Goal: Communication & Community: Connect with others

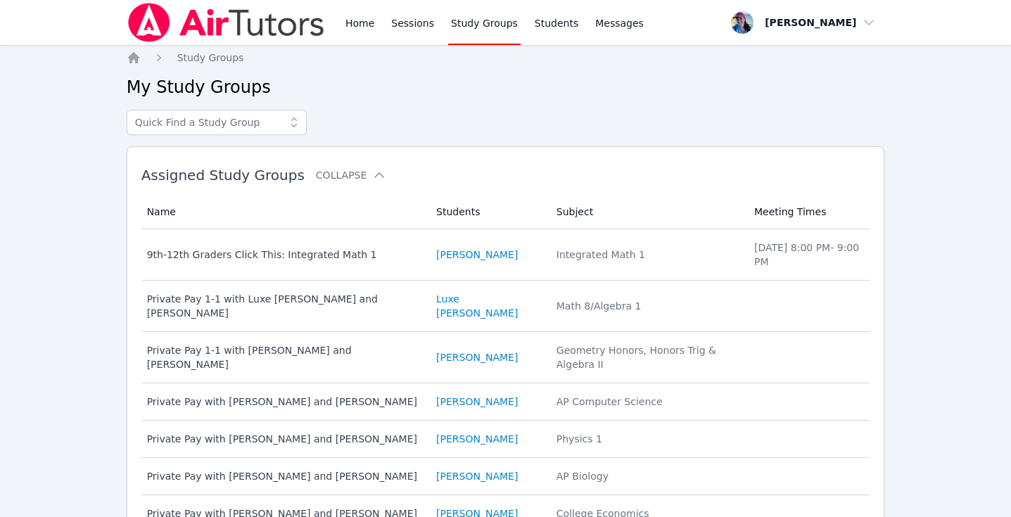
scroll to position [112, 0]
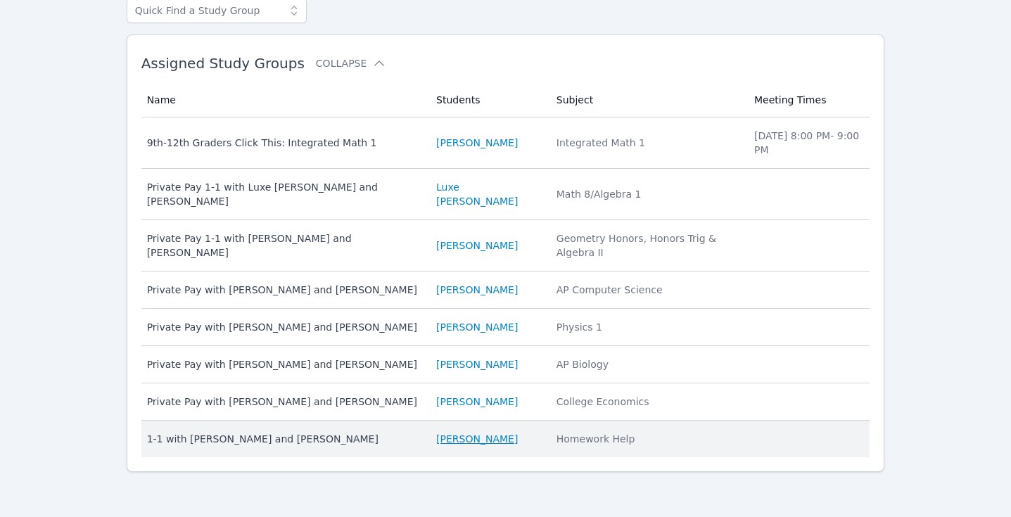
click at [476, 440] on link "Lara Costa" at bounding box center [477, 439] width 82 height 14
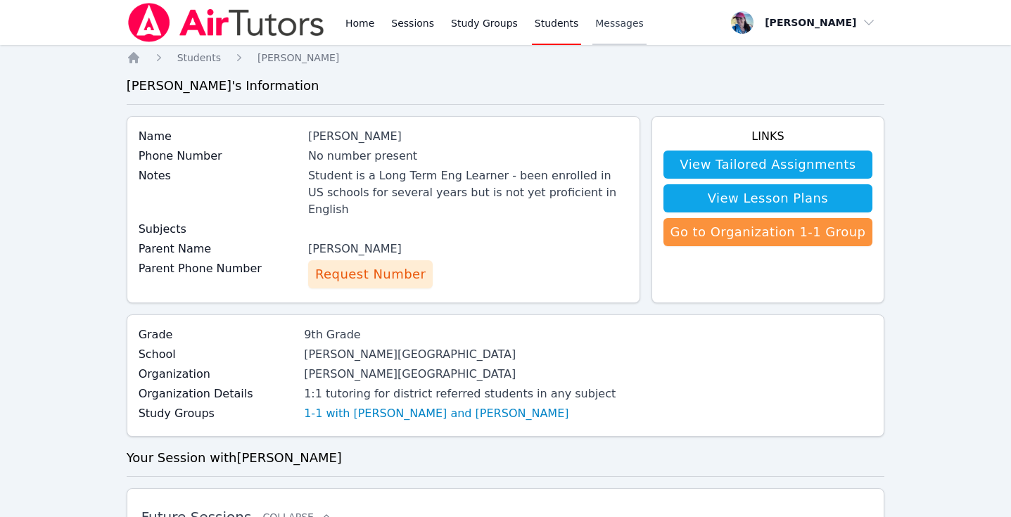
click at [608, 34] on link "Messages" at bounding box center [619, 22] width 54 height 45
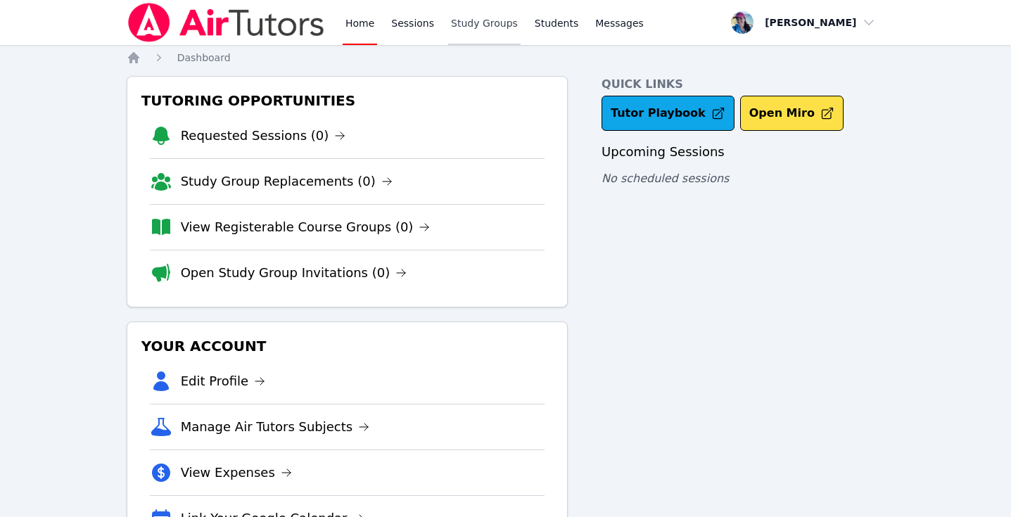
click at [473, 30] on link "Study Groups" at bounding box center [484, 22] width 72 height 45
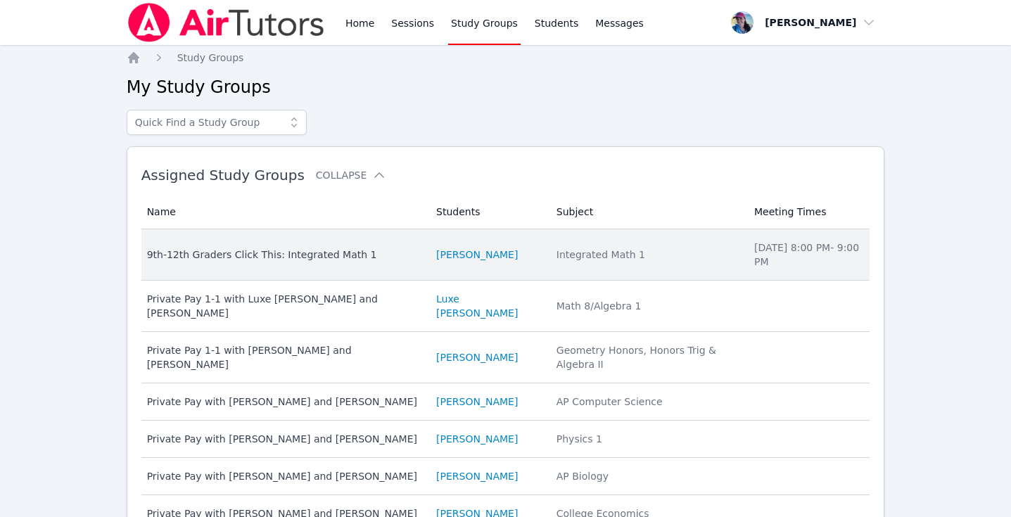
scroll to position [149, 0]
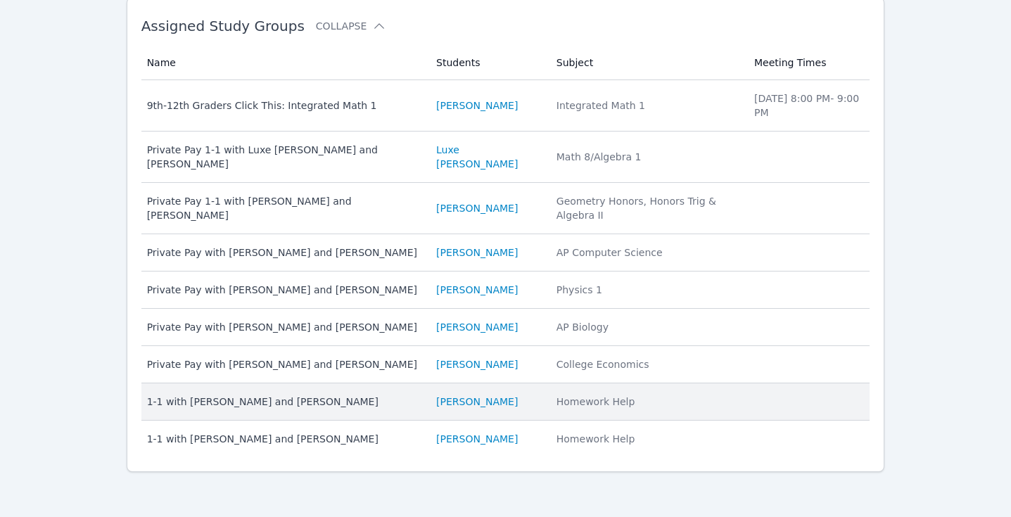
click at [348, 397] on div "1-1 with [PERSON_NAME] and [PERSON_NAME]" at bounding box center [283, 402] width 272 height 14
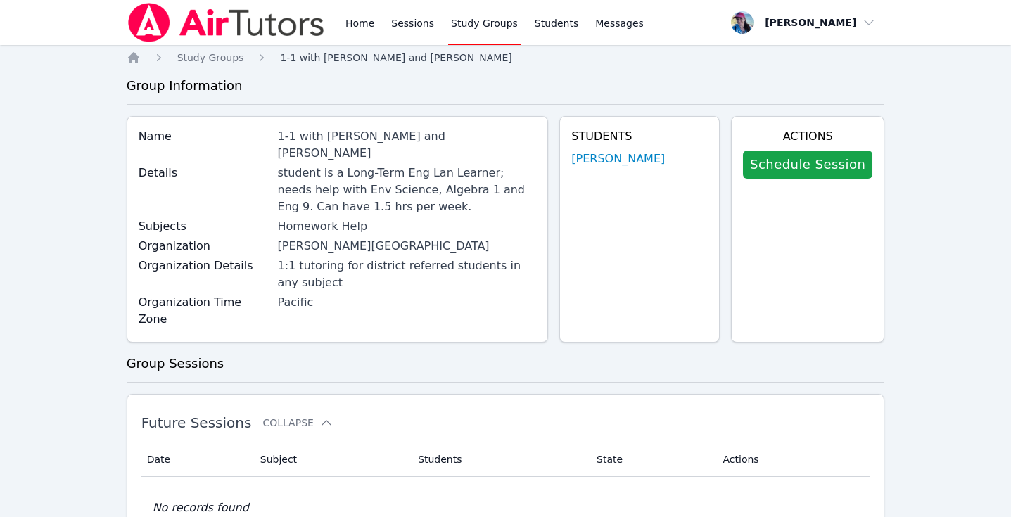
click at [319, 51] on link "1-1 with [PERSON_NAME] and [PERSON_NAME]" at bounding box center [395, 58] width 231 height 14
click at [344, 62] on span "1-1 with [PERSON_NAME] and [PERSON_NAME]" at bounding box center [395, 57] width 231 height 11
click at [617, 159] on link "[PERSON_NAME]" at bounding box center [618, 158] width 94 height 17
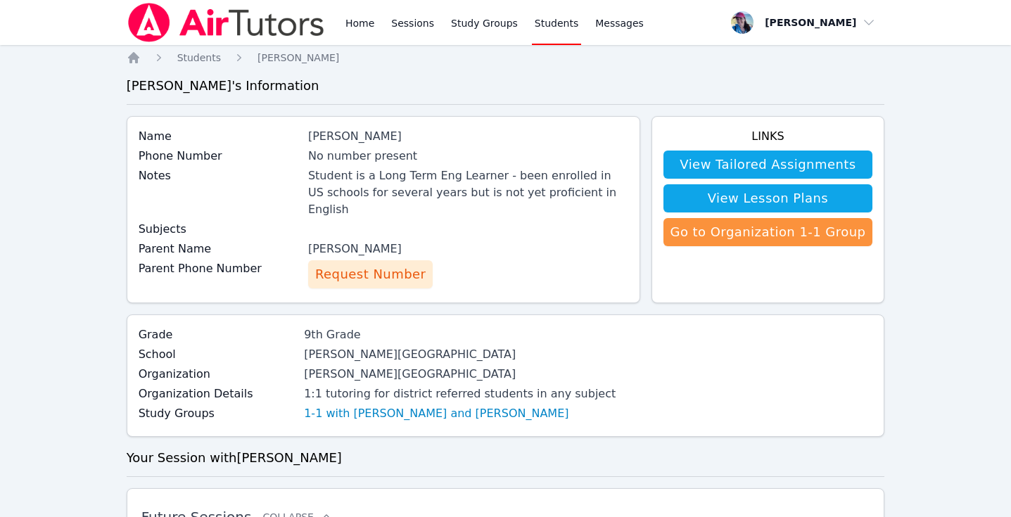
click at [390, 264] on span "Request Number" at bounding box center [370, 274] width 110 height 20
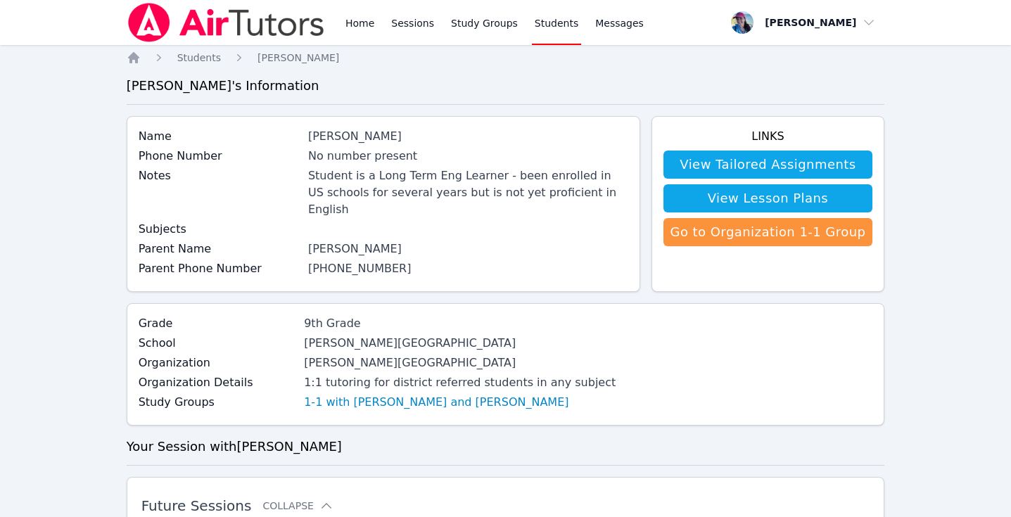
click at [551, 23] on link "Students" at bounding box center [556, 22] width 49 height 45
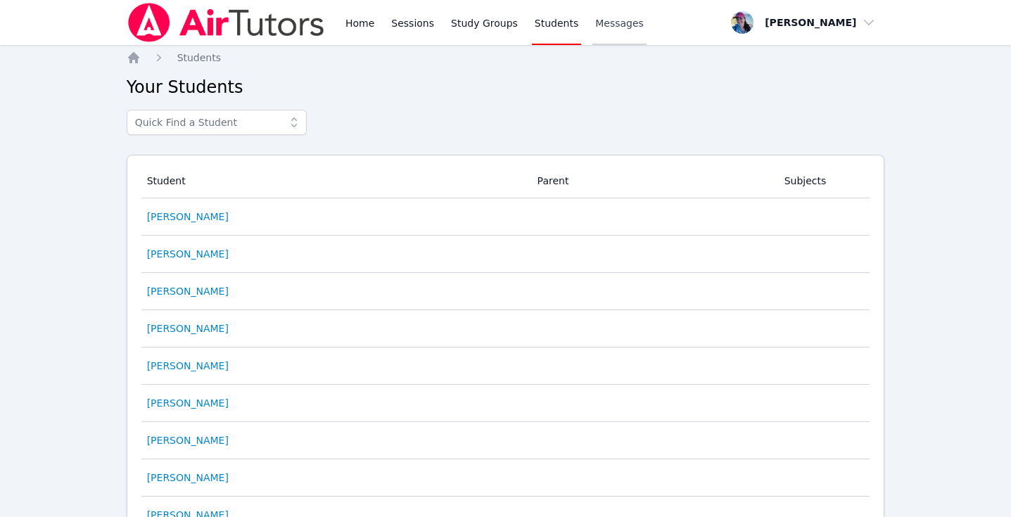
click at [605, 23] on span "Messages" at bounding box center [619, 23] width 49 height 14
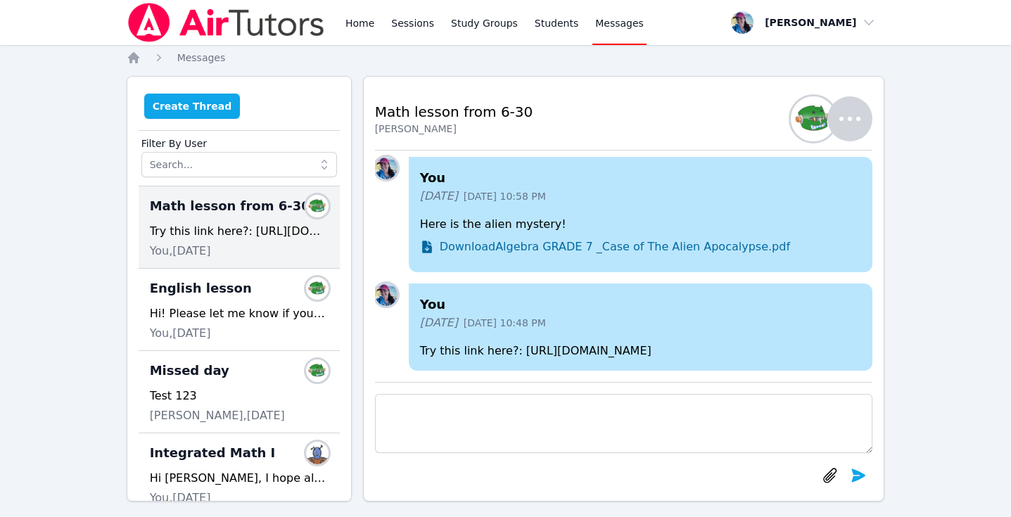
click at [188, 109] on button "Create Thread" at bounding box center [192, 106] width 96 height 25
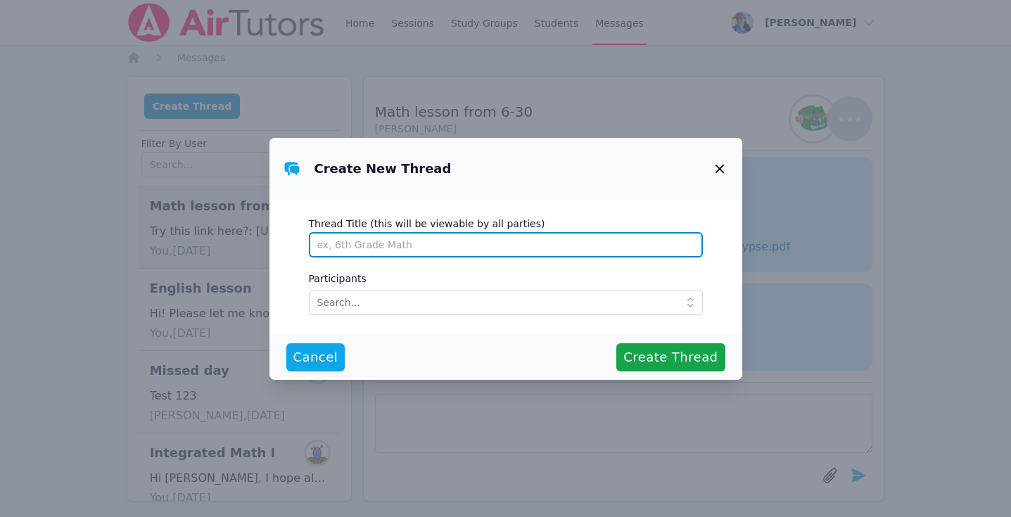
click at [369, 248] on input "Thread Title (this will be viewable by all parties)" at bounding box center [506, 244] width 394 height 25
drag, startPoint x: 534, startPoint y: 245, endPoint x: 473, endPoint y: 243, distance: 61.9
click at [473, 243] on input "Welcome to Air Tutors tutoring! :) When would" at bounding box center [506, 244] width 394 height 25
type input "Welcome to Air Tutors tutoring! :)"
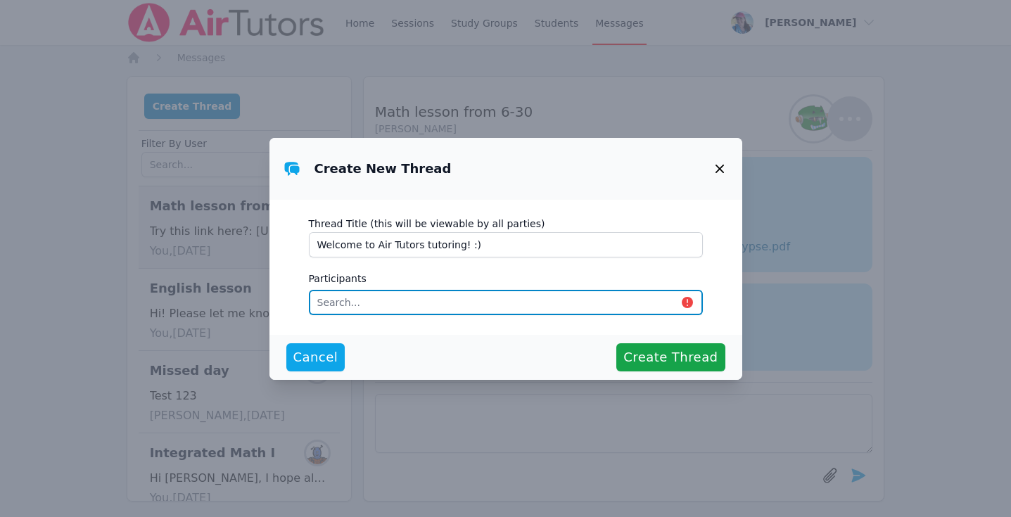
click at [492, 306] on input "text" at bounding box center [506, 302] width 394 height 25
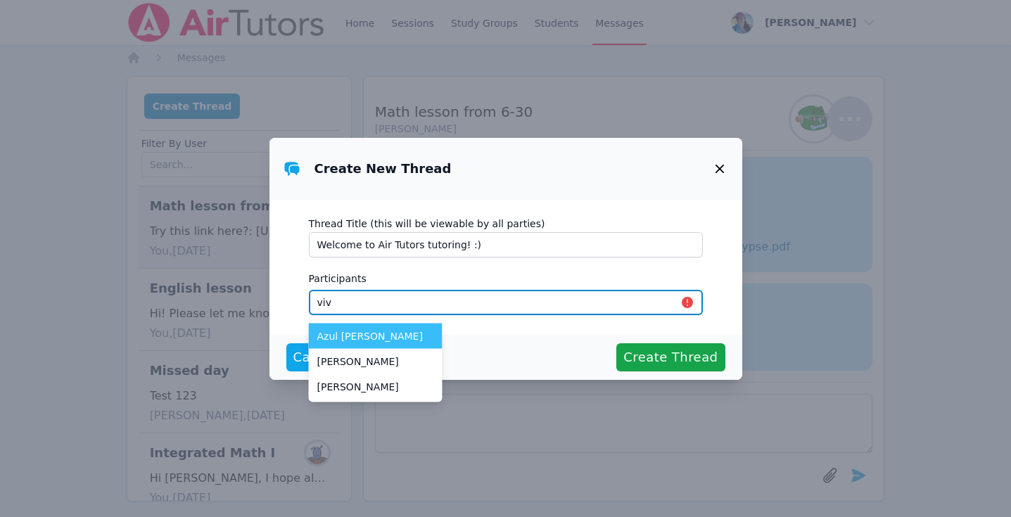
type input "viv"
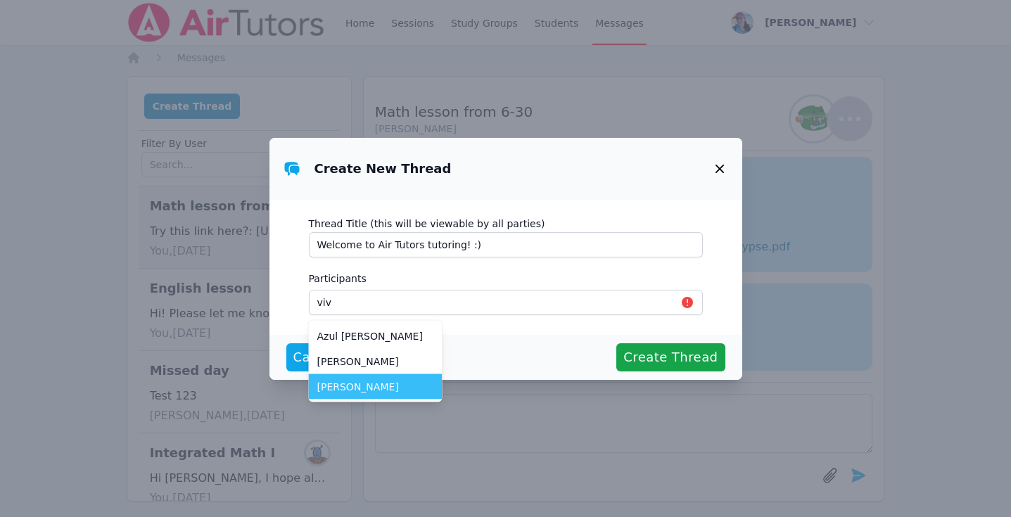
click at [383, 390] on span "[PERSON_NAME]" at bounding box center [375, 387] width 117 height 14
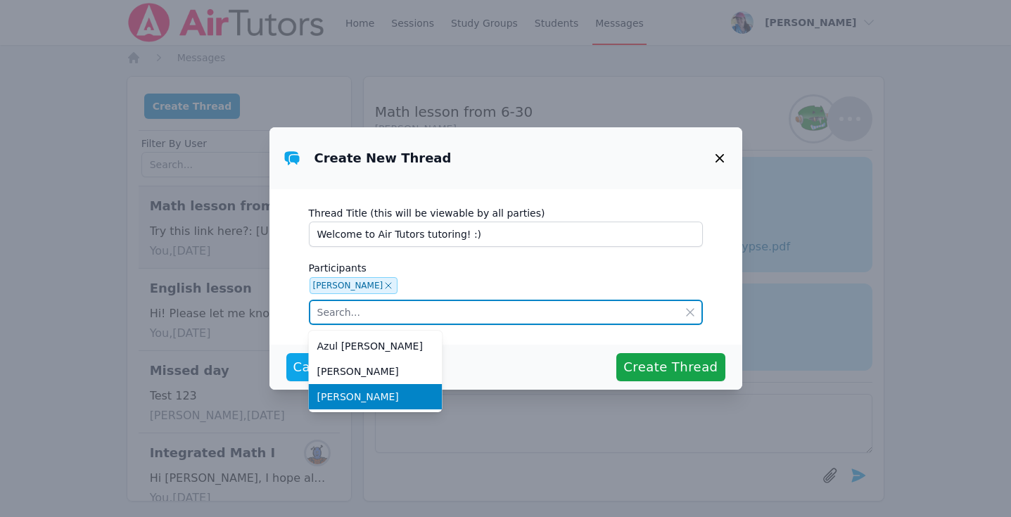
click at [463, 314] on input "text" at bounding box center [506, 312] width 394 height 25
type input "viv"
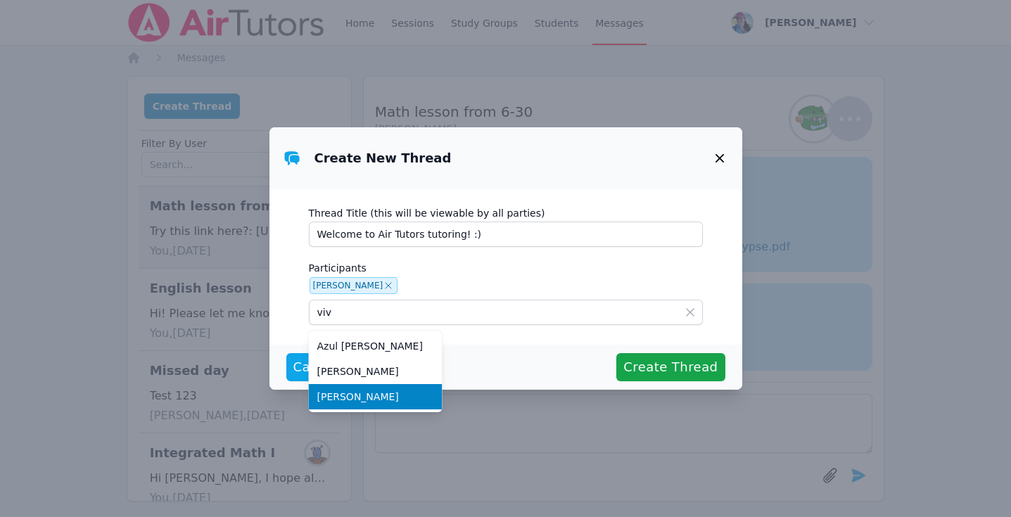
click at [684, 312] on icon at bounding box center [690, 312] width 14 height 14
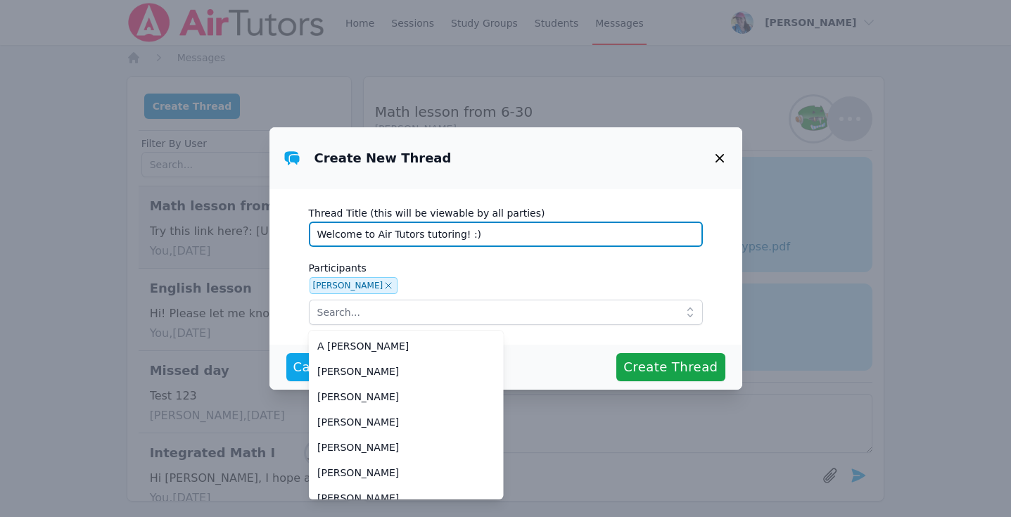
click at [508, 242] on input "Welcome to Air Tutors tutoring! :)" at bounding box center [506, 234] width 394 height 25
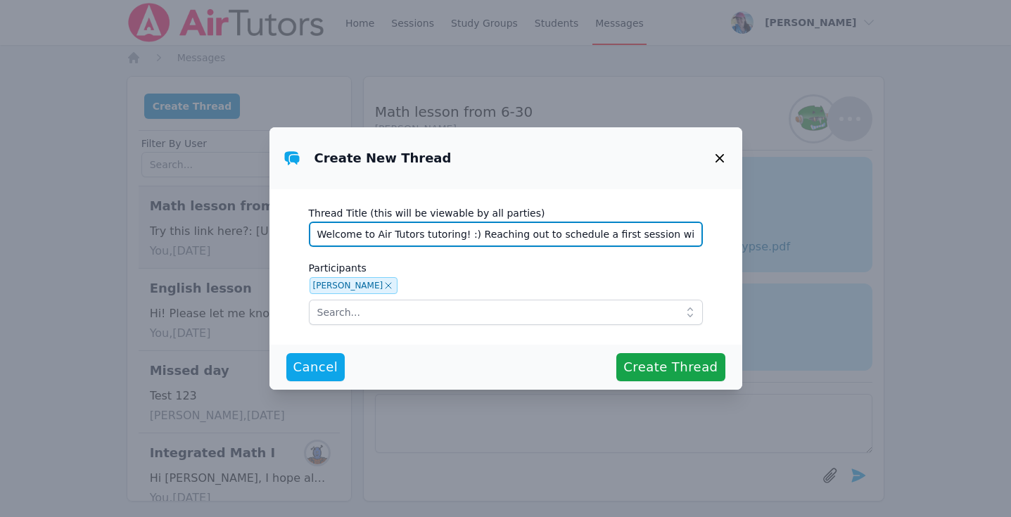
drag, startPoint x: 466, startPoint y: 234, endPoint x: 262, endPoint y: 224, distance: 203.5
click at [262, 224] on div "Create New Thread Thread Title (this will be viewable by all parties) Welcome t…" at bounding box center [505, 258] width 1011 height 517
type input "Reaching out to schedule a first session with"
drag, startPoint x: 537, startPoint y: 235, endPoint x: 176, endPoint y: 227, distance: 361.6
click at [176, 227] on div "Create New Thread Thread Title (this will be viewable by all parties) Reaching …" at bounding box center [505, 258] width 1011 height 517
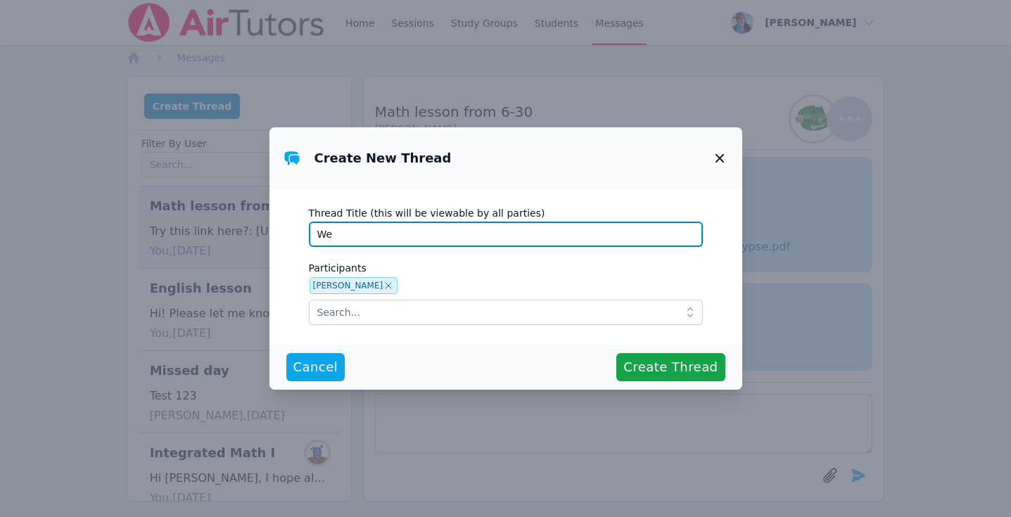
type input "W"
type input "H"
drag, startPoint x: 624, startPoint y: 245, endPoint x: 430, endPoint y: 240, distance: 194.9
click at [430, 240] on input "Hello! :) Reaching out to schedule a tutoring session with Lara" at bounding box center [506, 234] width 394 height 25
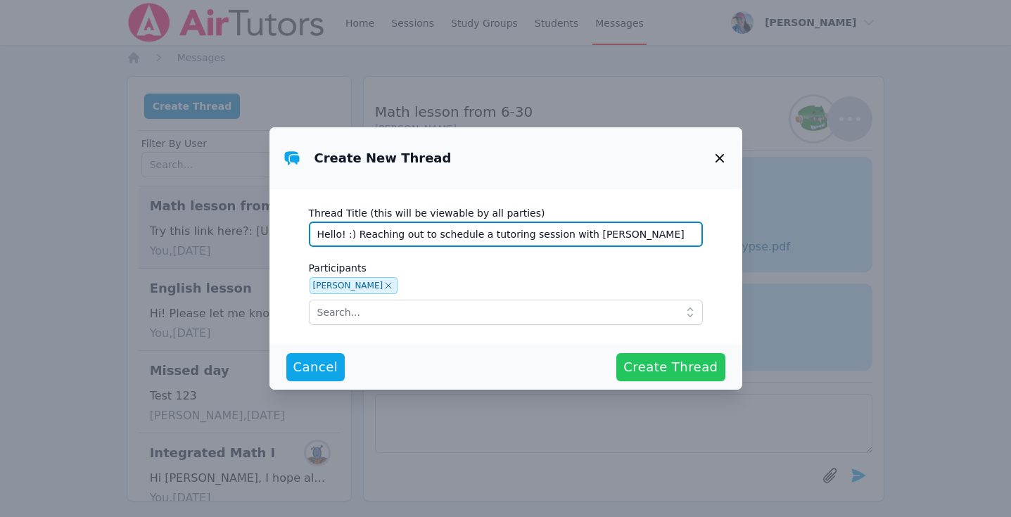
type input "Hello! :) Reaching out to schedule a tutoring session with Lara"
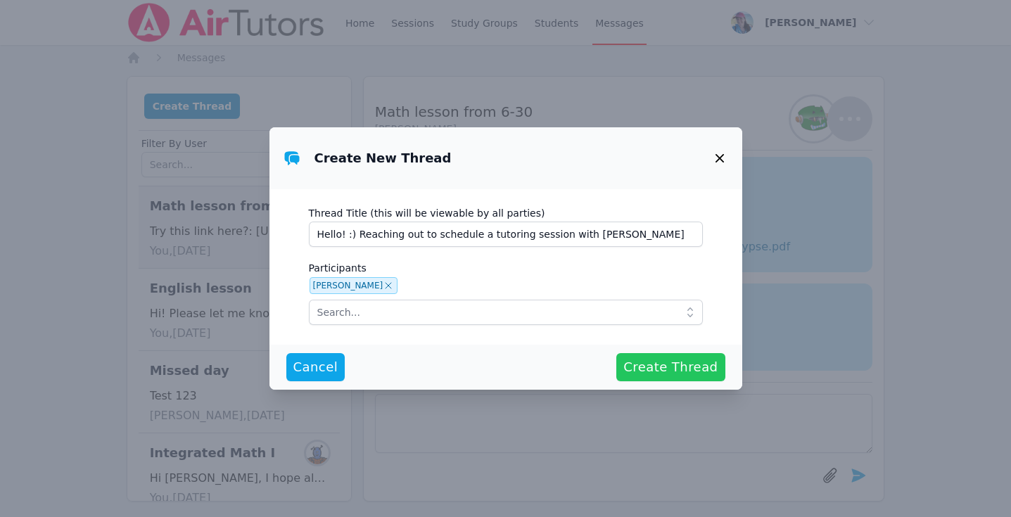
click at [655, 366] on span "Create Thread" at bounding box center [670, 367] width 94 height 20
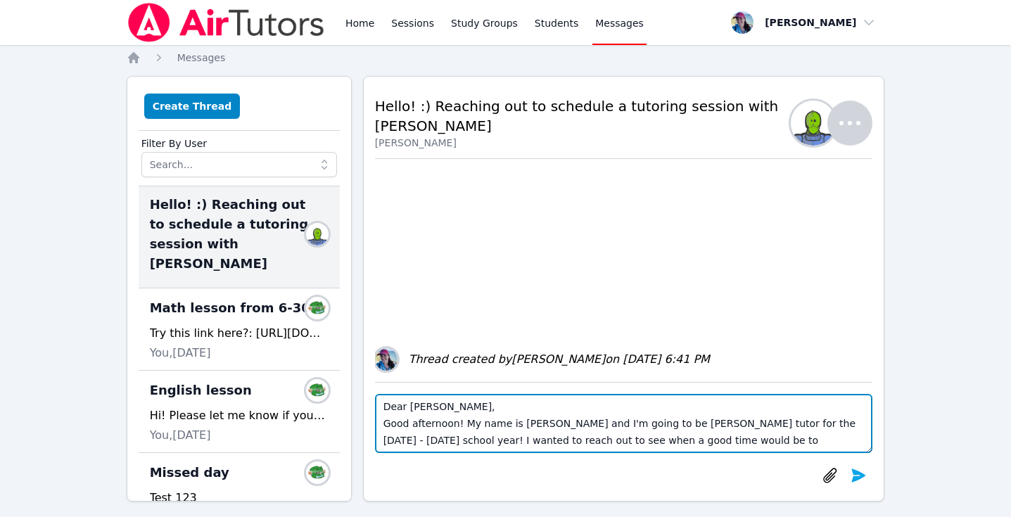
scroll to position [10, 0]
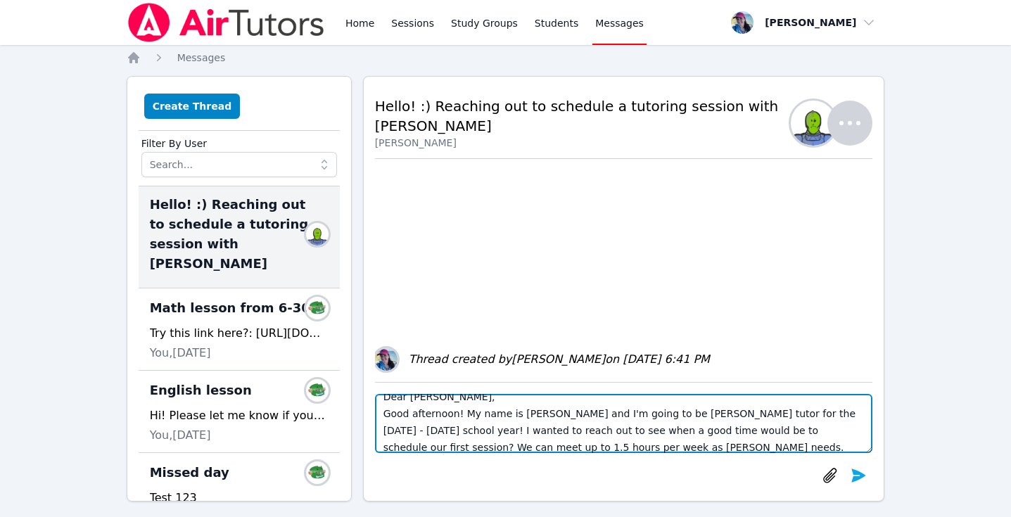
click at [724, 433] on textarea "Dear Viviane, Good afternoon! My name is Megan and I'm going to be Lara's tutor…" at bounding box center [624, 423] width 498 height 59
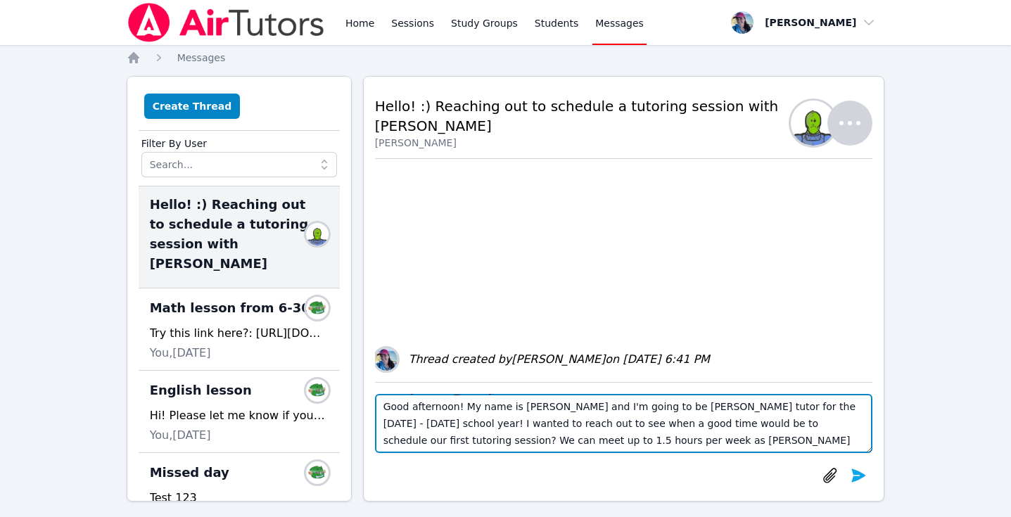
scroll to position [0, 0]
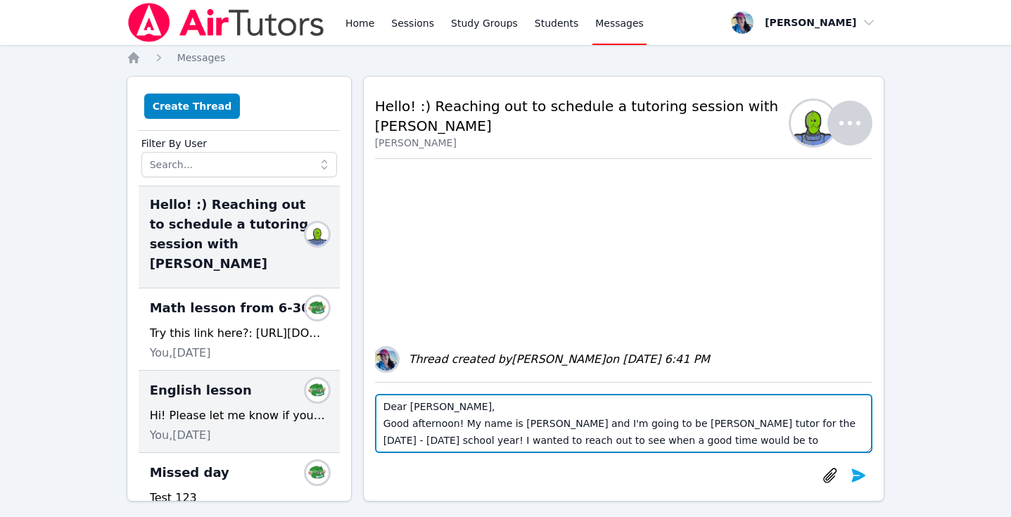
drag, startPoint x: 853, startPoint y: 444, endPoint x: 320, endPoint y: 378, distance: 537.2
click at [320, 378] on div "Create Thread Filter By User Hello! :) Reaching out to schedule a tutoring sess…" at bounding box center [506, 288] width 758 height 425
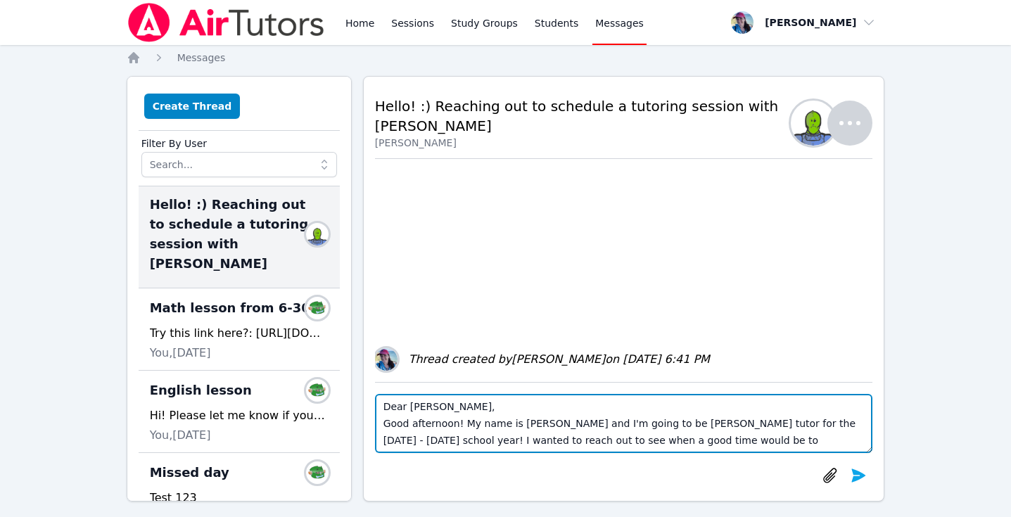
scroll to position [17, 0]
click at [851, 443] on textarea "Dear Viviane, Good afternoon! My name is Megan and I'm going to be Lara's tutor…" at bounding box center [624, 423] width 498 height 59
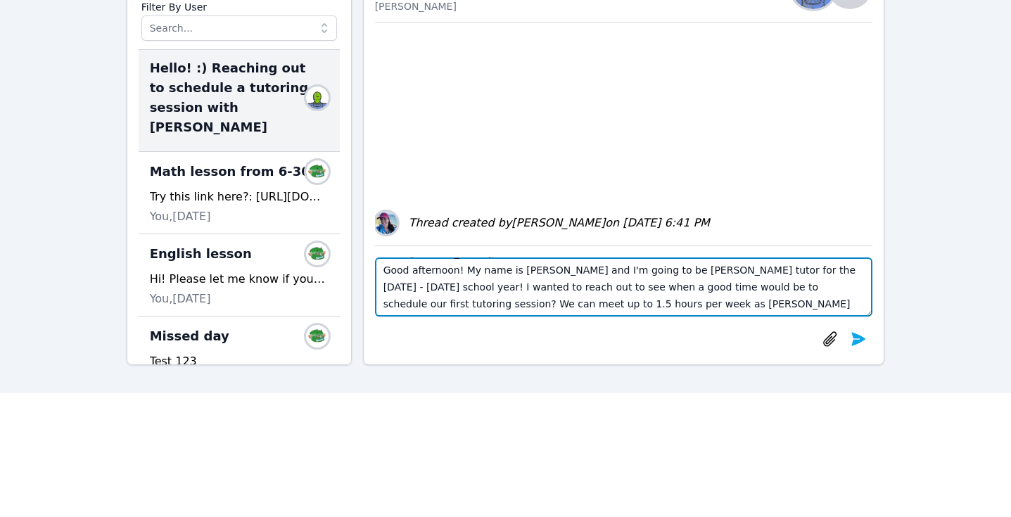
scroll to position [0, 0]
drag, startPoint x: 767, startPoint y: 305, endPoint x: 352, endPoint y: 216, distance: 424.3
click at [352, 216] on div "Create Thread Filter By User Hello! :) Reaching out to schedule a tutoring sess…" at bounding box center [506, 152] width 758 height 425
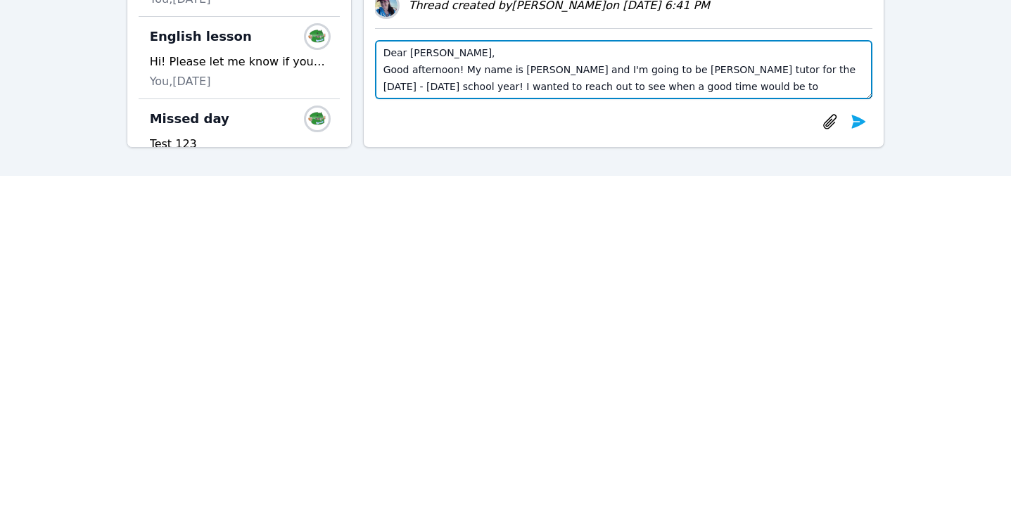
scroll to position [244, 0]
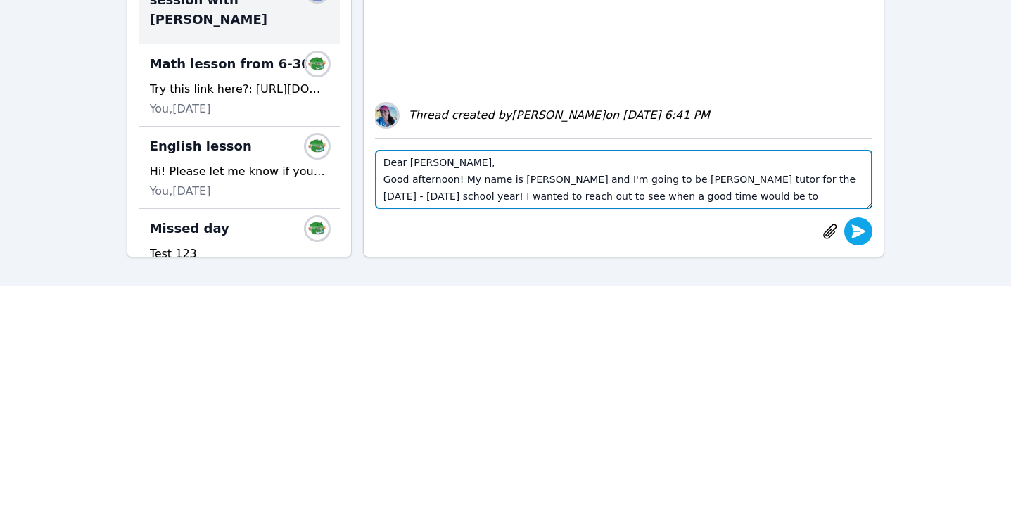
type textarea "Dear Viviane, Good afternoon! My name is Megan and I'm going to be Lara's tutor…"
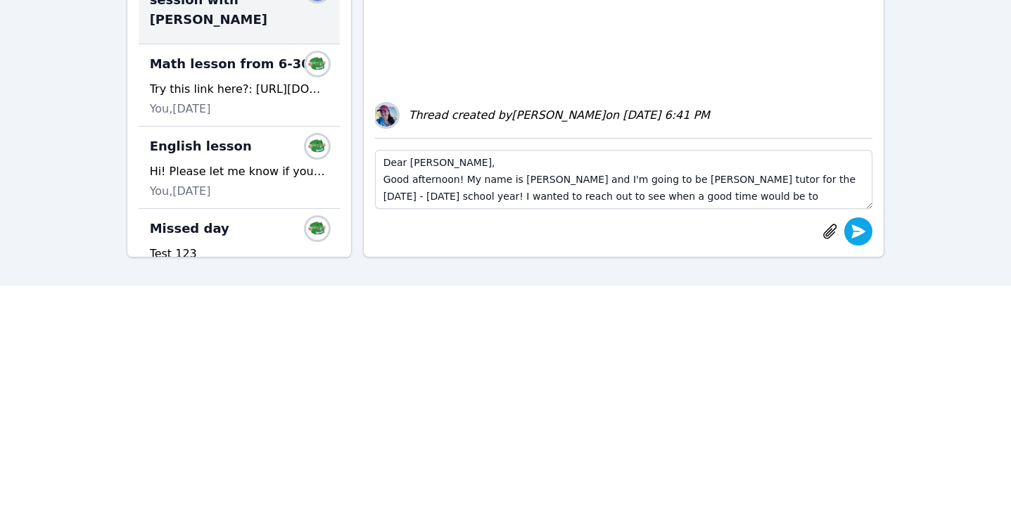
click at [862, 231] on icon "submit" at bounding box center [859, 230] width 14 height 13
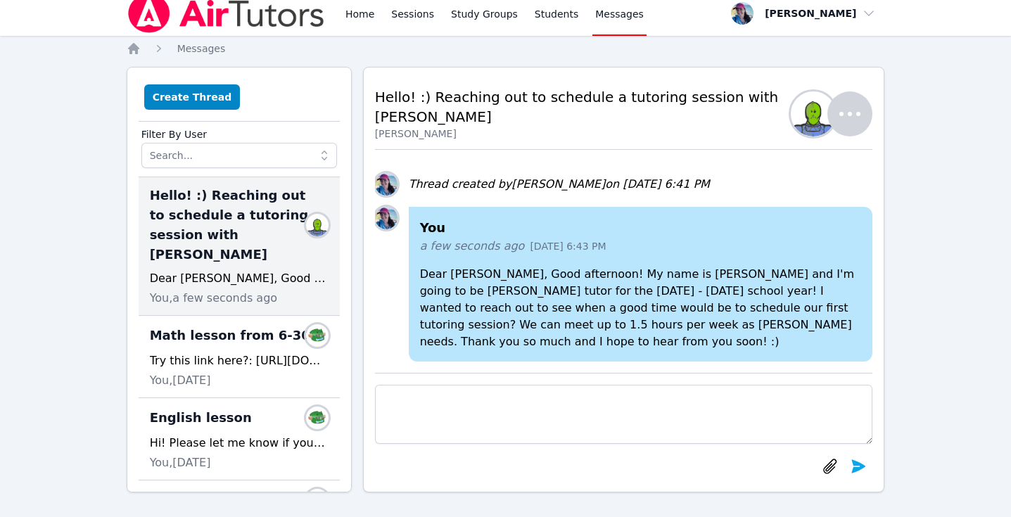
scroll to position [0, 0]
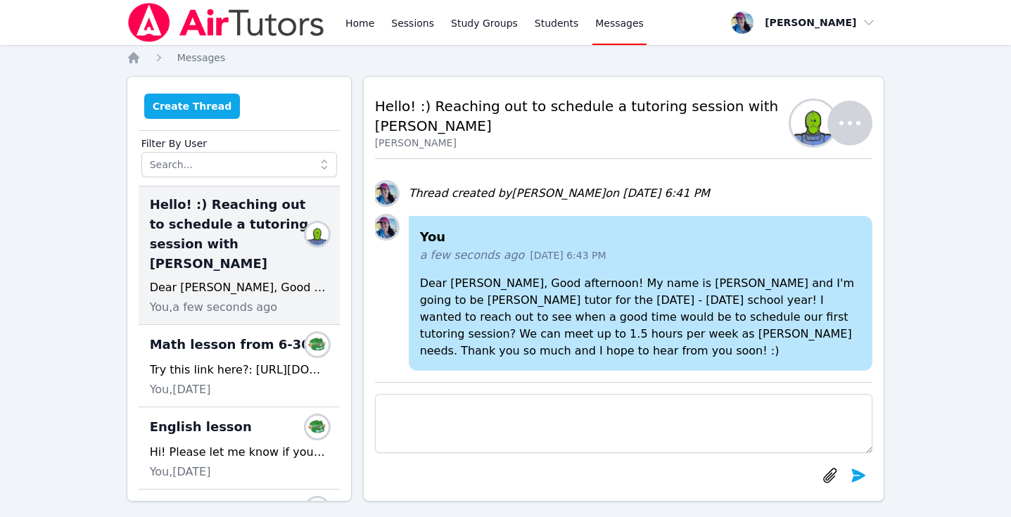
click at [205, 106] on button "Create Thread" at bounding box center [192, 106] width 96 height 25
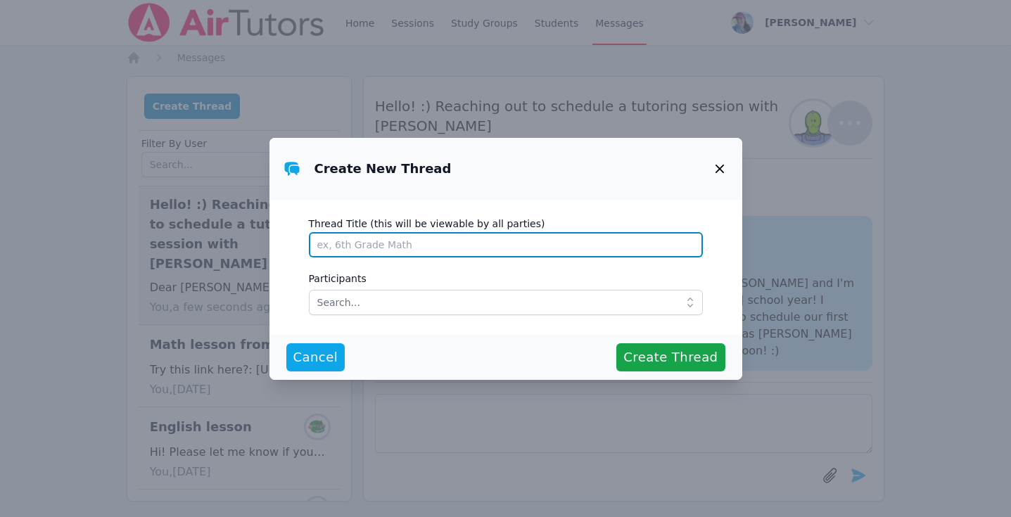
click at [376, 249] on input "Thread Title (this will be viewable by all parties)" at bounding box center [506, 244] width 394 height 25
type input "Hello! :) Reaching out to schedule a tutoring session with Svitlana"
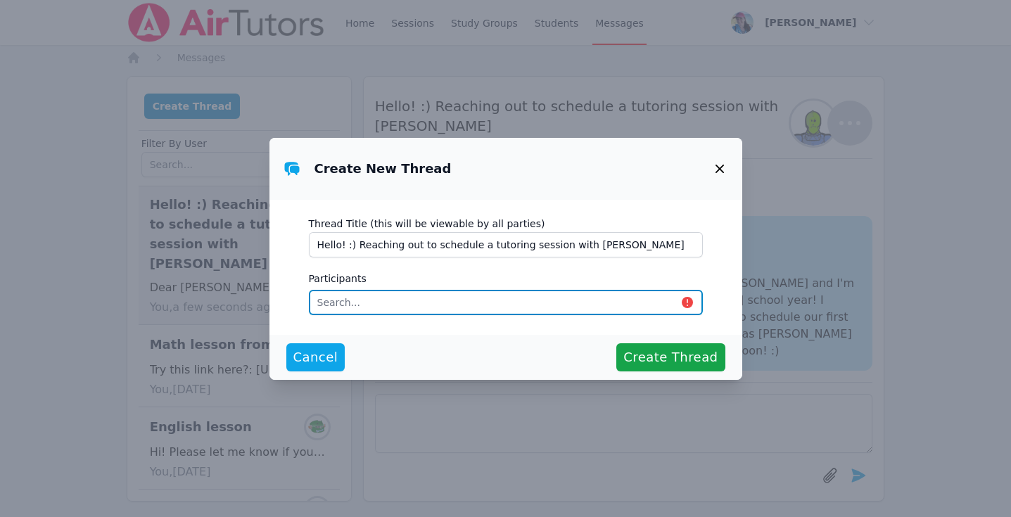
click at [512, 302] on input "text" at bounding box center [506, 302] width 394 height 25
type input "teti"
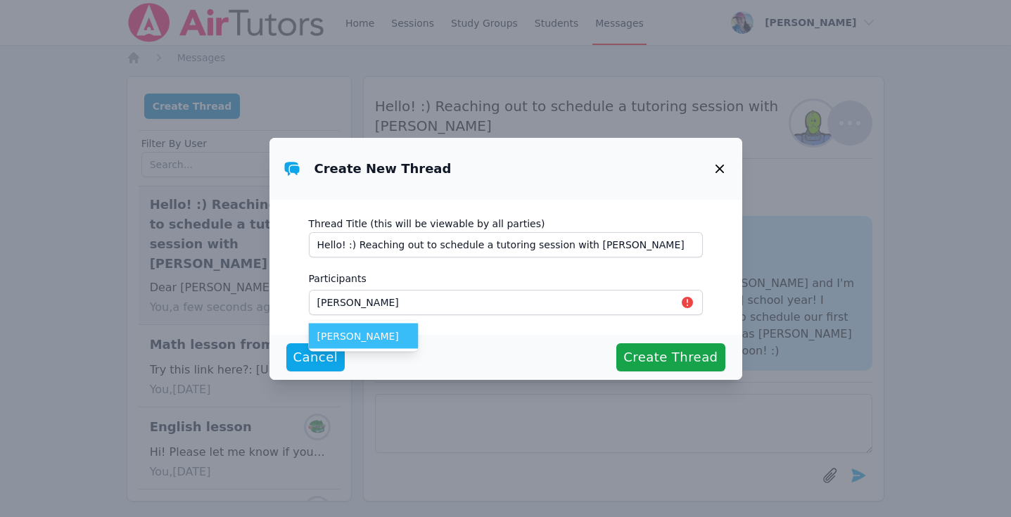
click at [358, 333] on span "Tetiana Kornieva" at bounding box center [363, 336] width 93 height 14
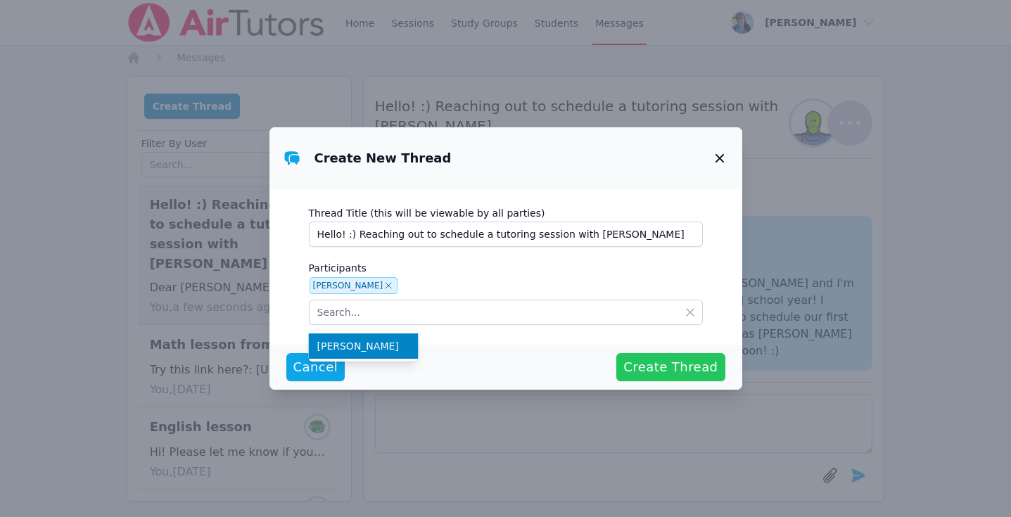
click at [680, 376] on span "Create Thread" at bounding box center [670, 367] width 94 height 20
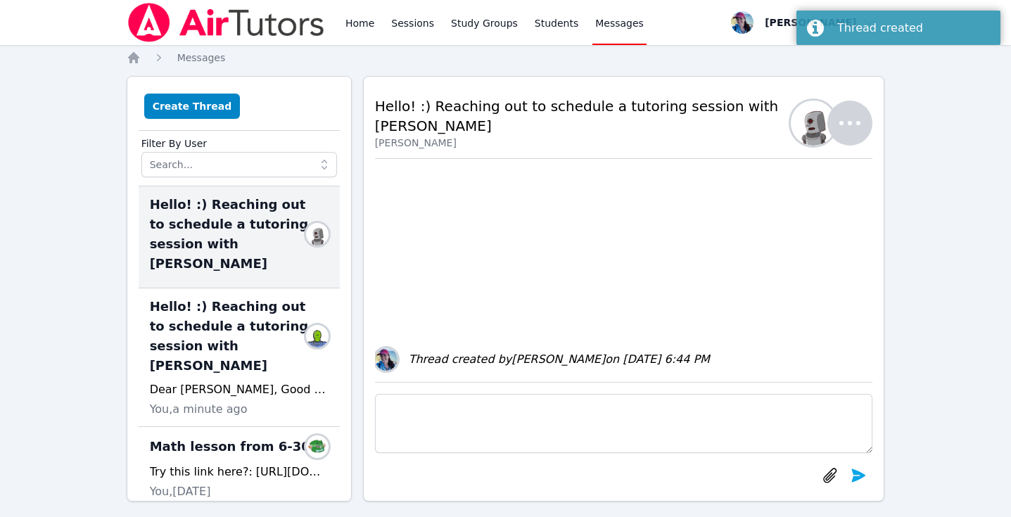
click at [488, 411] on textarea at bounding box center [624, 423] width 498 height 59
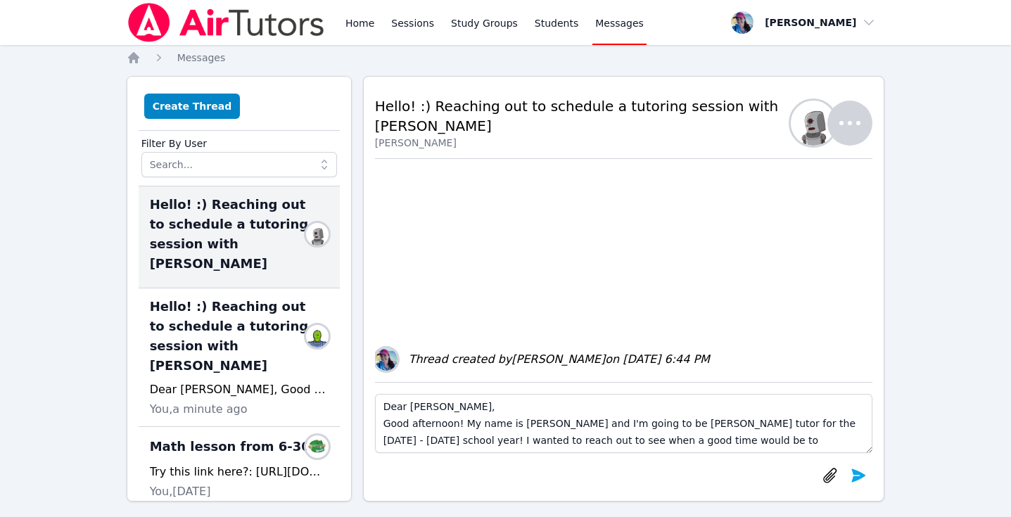
drag, startPoint x: 447, startPoint y: 405, endPoint x: 416, endPoint y: 405, distance: 30.2
click at [416, 405] on textarea "Dear Viviane, Good afternoon! My name is Megan and I'm going to be Lara's tutor…" at bounding box center [624, 423] width 498 height 59
drag, startPoint x: 658, startPoint y: 424, endPoint x: 637, endPoint y: 425, distance: 20.4
click at [637, 425] on textarea "Dear Tetiana, Good afternoon! My name is Megan and I'm going to be Lara's tutor…" at bounding box center [624, 423] width 498 height 59
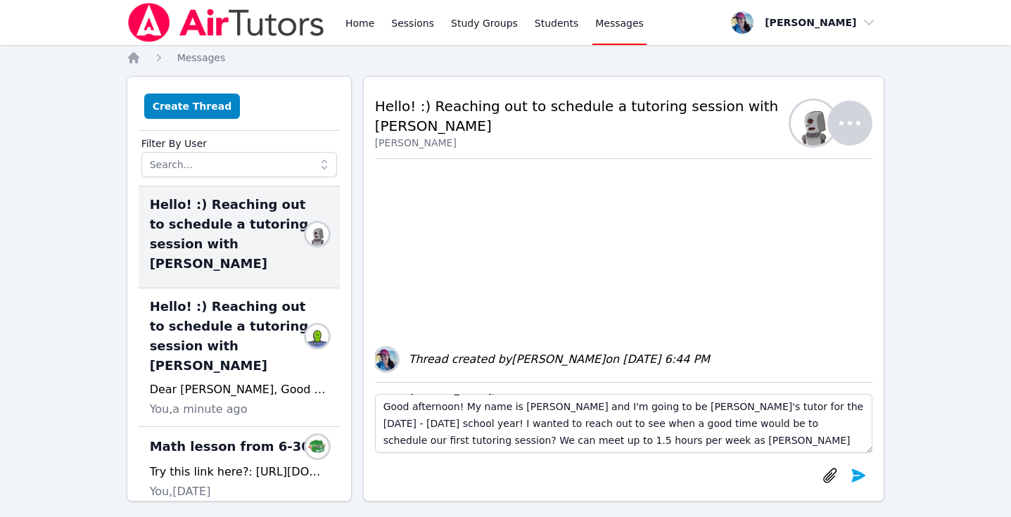
drag, startPoint x: 556, startPoint y: 440, endPoint x: 542, endPoint y: 440, distance: 14.8
click at [542, 440] on textarea "Dear Tetiana, Good afternoon! My name is Megan and I'm going to be Svitlana's t…" at bounding box center [624, 423] width 498 height 59
type textarea "Dear Tetiana, Good afternoon! My name is Megan and I'm going to be Svitlana's t…"
click at [856, 475] on icon "submit" at bounding box center [858, 475] width 17 height 17
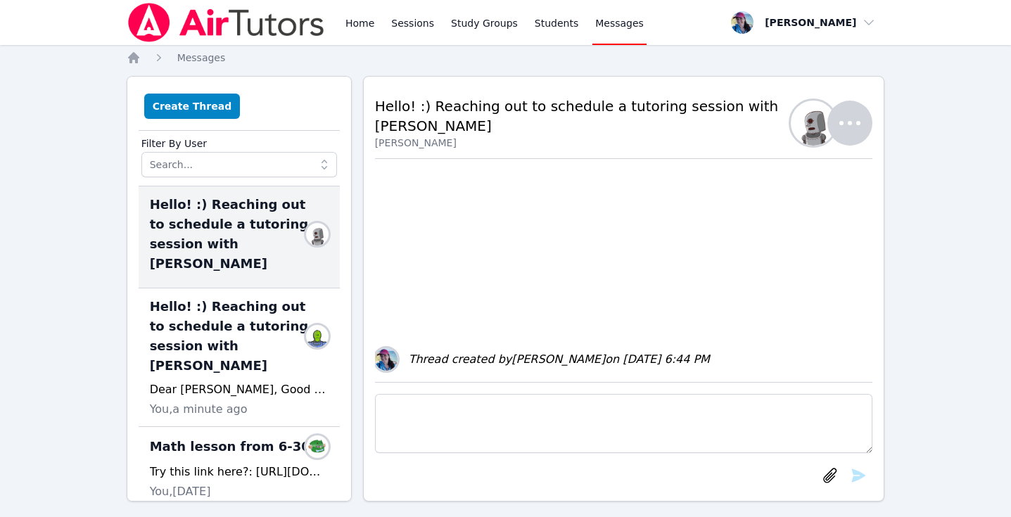
scroll to position [0, 0]
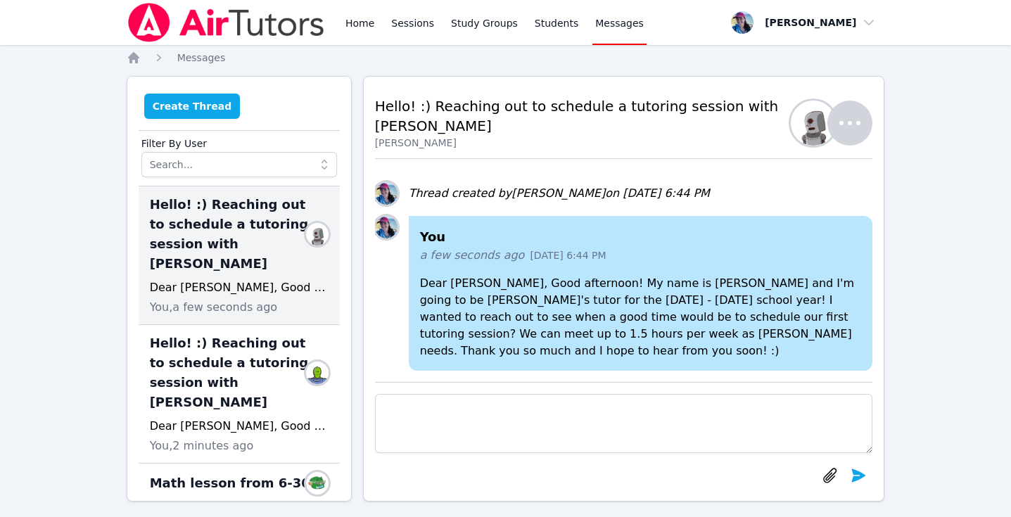
click at [177, 109] on button "Create Thread" at bounding box center [192, 106] width 96 height 25
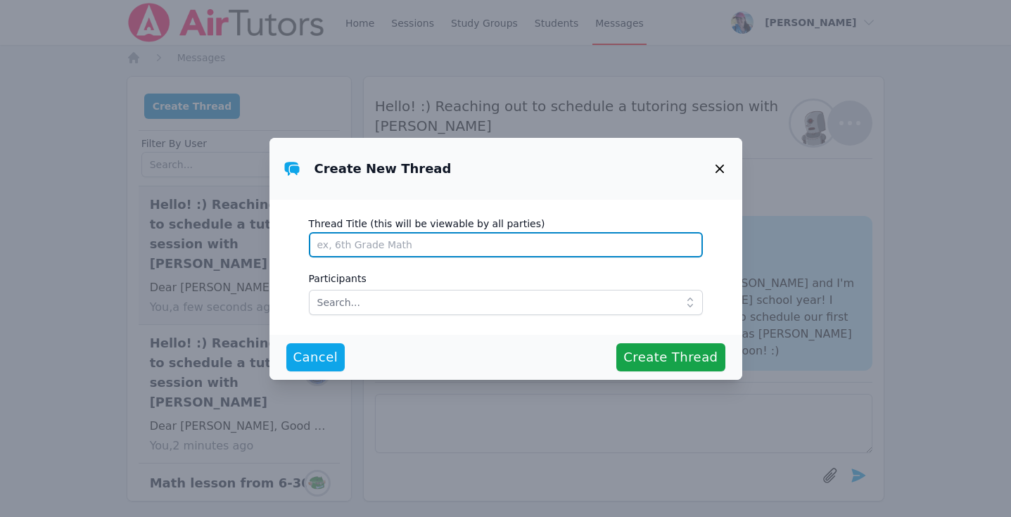
click at [383, 245] on input "Thread Title (this will be viewable by all parties)" at bounding box center [506, 244] width 394 height 25
type input "Welcome back! <3 Super excited to be your tutor again this year!"
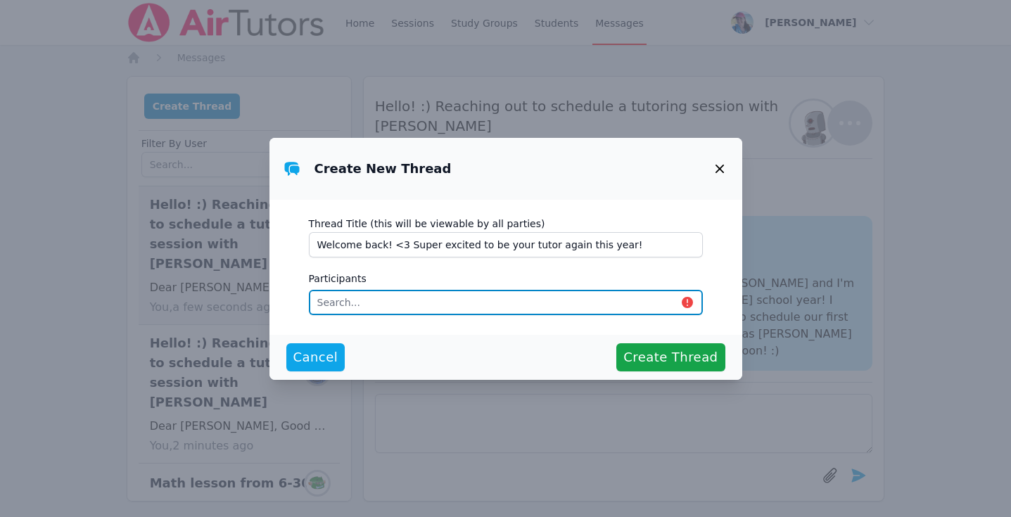
click at [397, 307] on input "text" at bounding box center [506, 302] width 394 height 25
type input "narin"
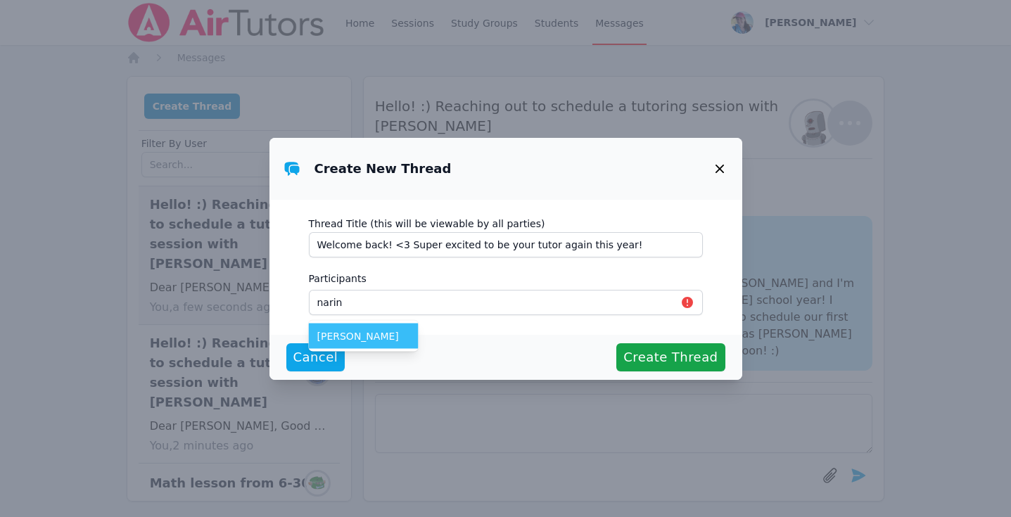
click at [359, 338] on span "Narin Turac" at bounding box center [363, 336] width 93 height 14
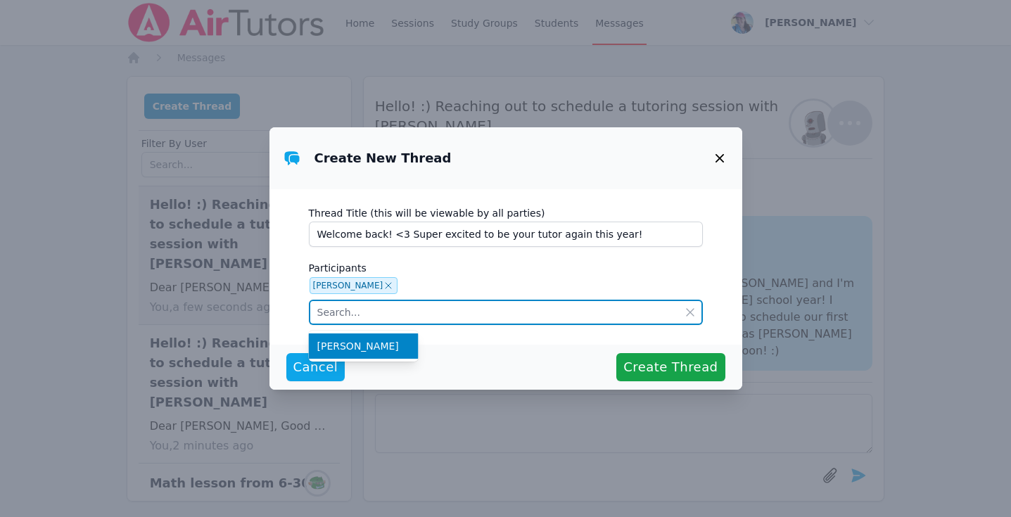
click at [399, 313] on input "text" at bounding box center [506, 312] width 394 height 25
type input "n"
type input "Turgay"
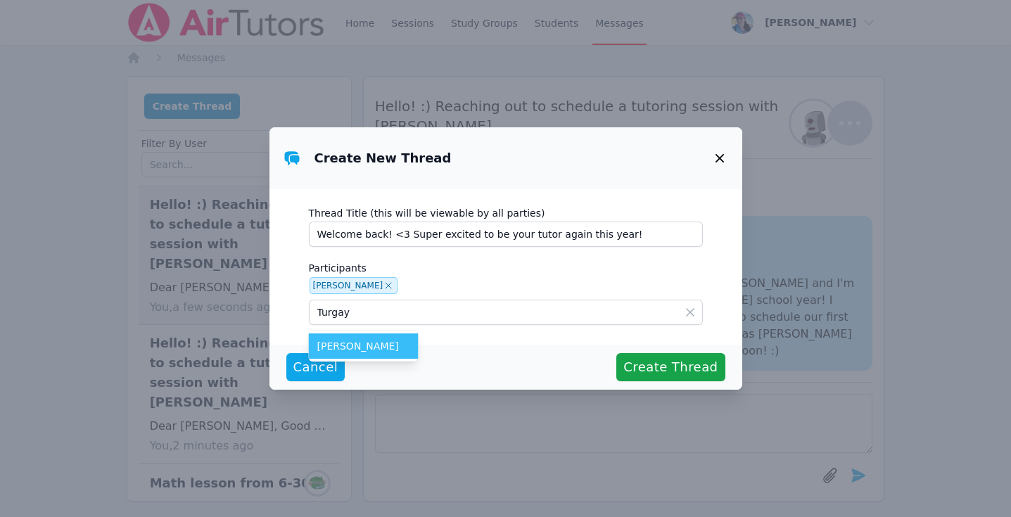
click at [346, 348] on span "Turgay Turac" at bounding box center [363, 346] width 93 height 14
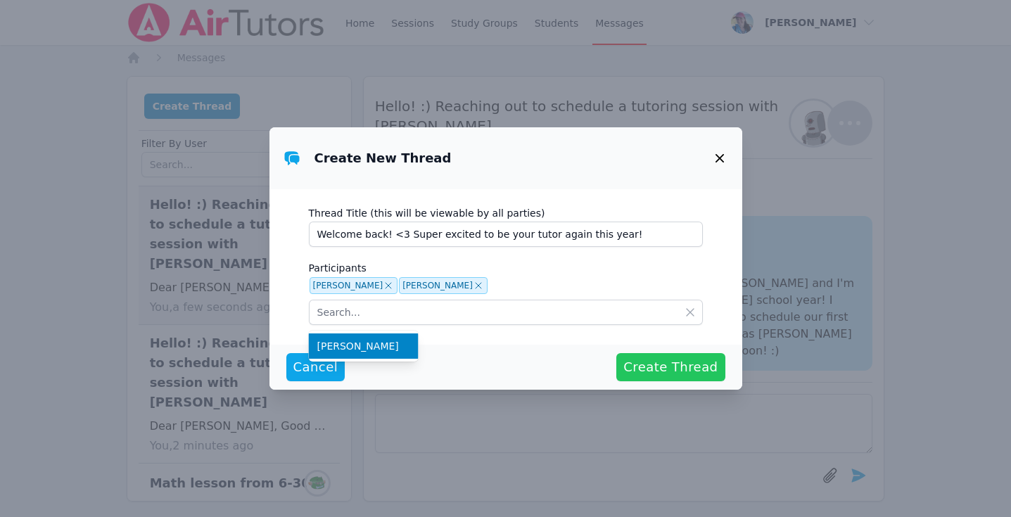
click at [688, 373] on span "Create Thread" at bounding box center [670, 367] width 94 height 20
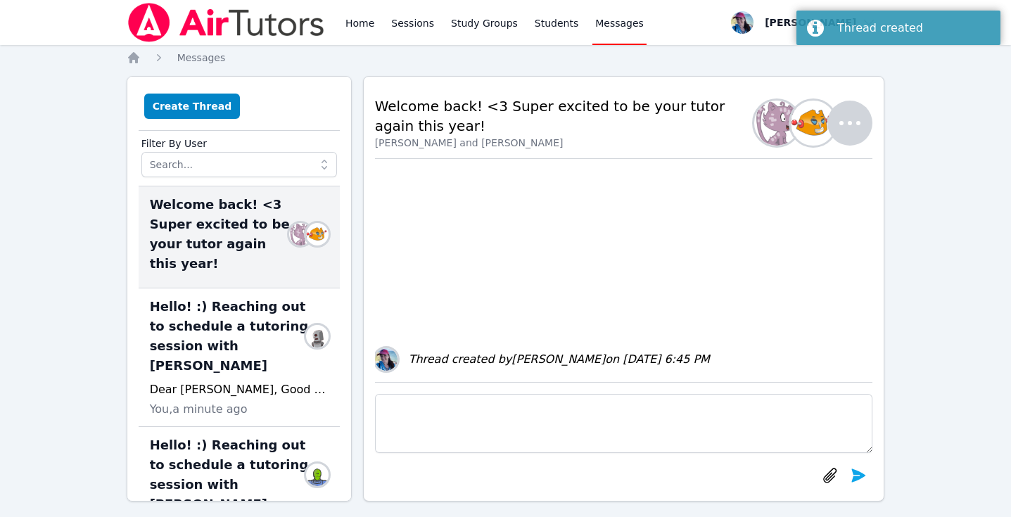
click at [515, 421] on textarea at bounding box center [624, 423] width 498 height 59
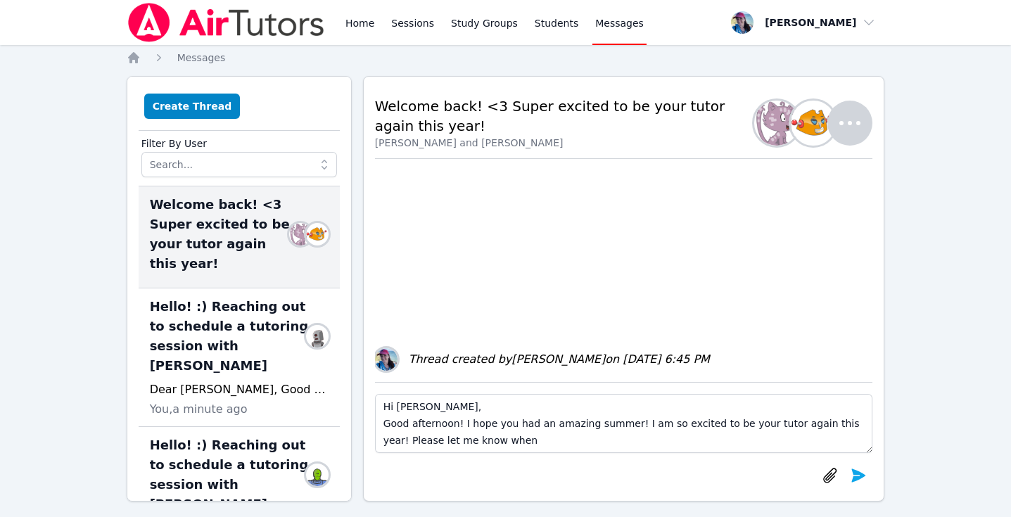
click at [850, 423] on textarea "Hi Narin, Good afternoon! I hope you had an amazing summer! I am so excited to …" at bounding box center [624, 423] width 498 height 59
click at [541, 442] on textarea "Hi Narin, Good afternoon! I hope you had an amazing summer! I am so excited to …" at bounding box center [624, 423] width 498 height 59
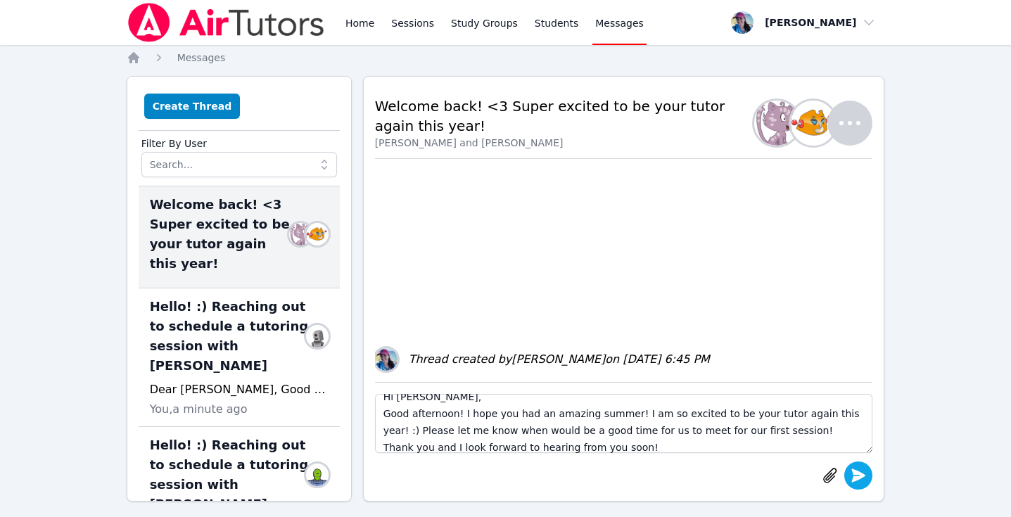
type textarea "Hi Narin, Good afternoon! I hope you had an amazing summer! I am so excited to …"
click at [857, 475] on icon "submit" at bounding box center [858, 475] width 17 height 17
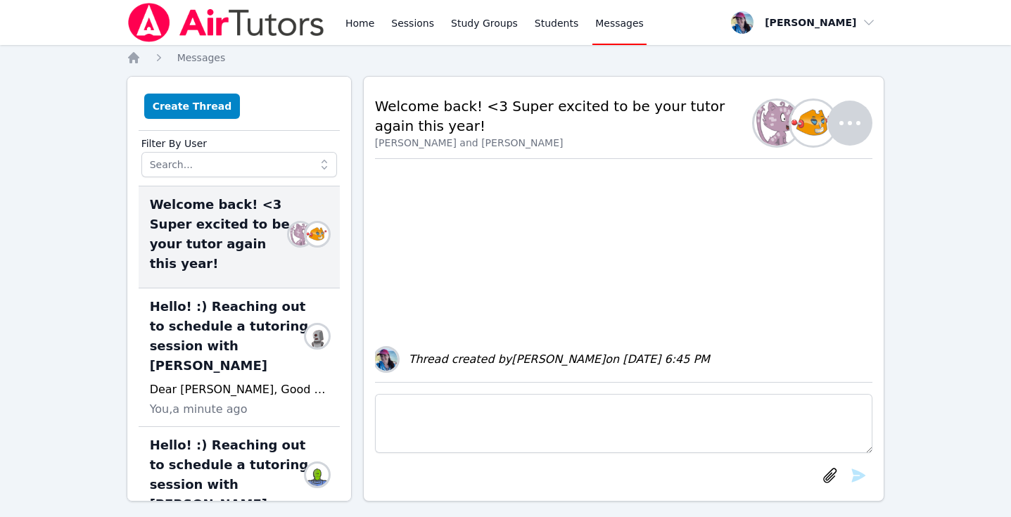
scroll to position [0, 0]
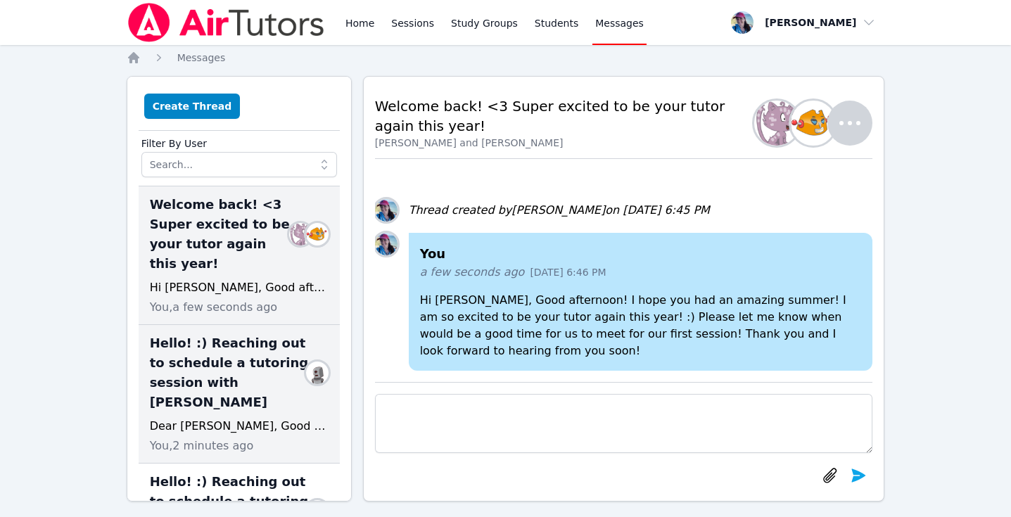
click at [237, 340] on span "Hello! :) Reaching out to schedule a tutoring session with Svitlana" at bounding box center [231, 372] width 162 height 79
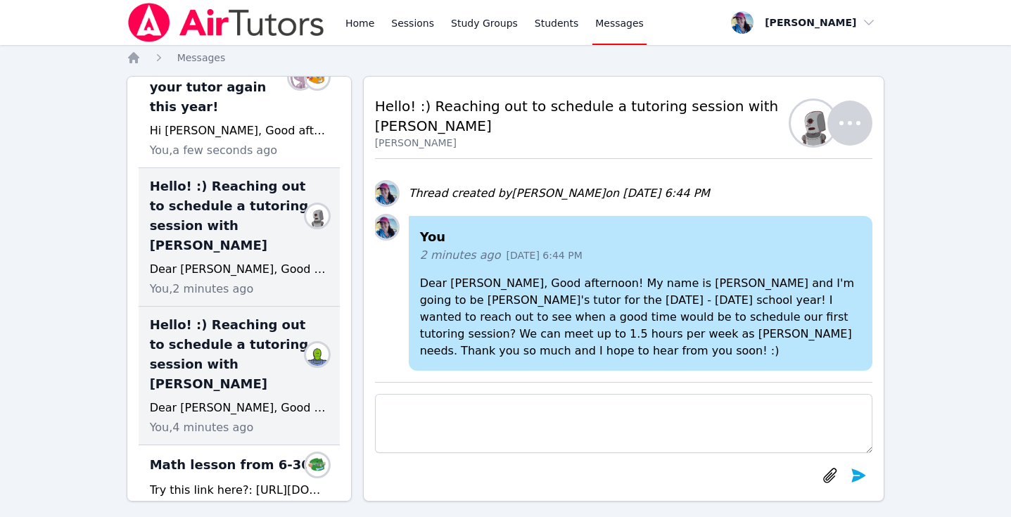
scroll to position [160, 0]
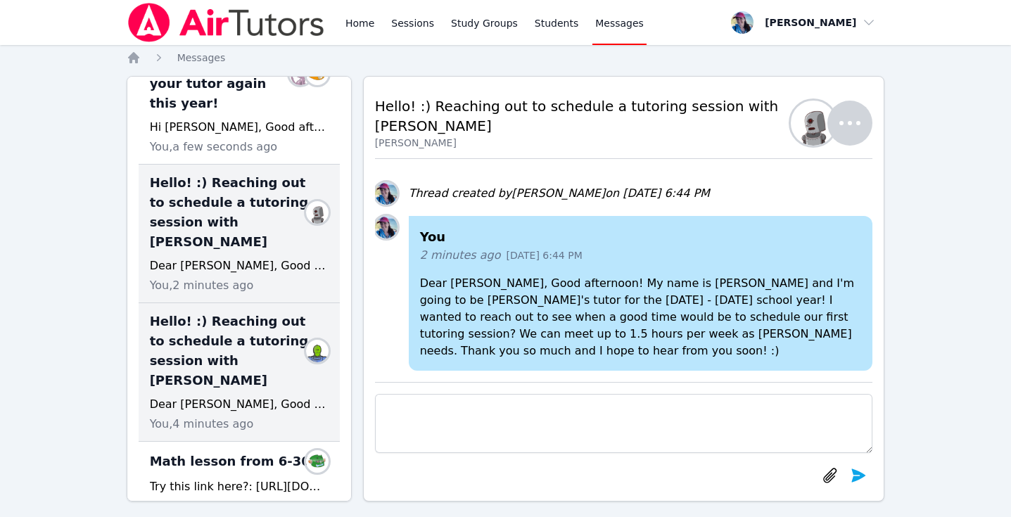
click at [231, 312] on span "Hello! :) Reaching out to schedule a tutoring session with Lara" at bounding box center [231, 351] width 162 height 79
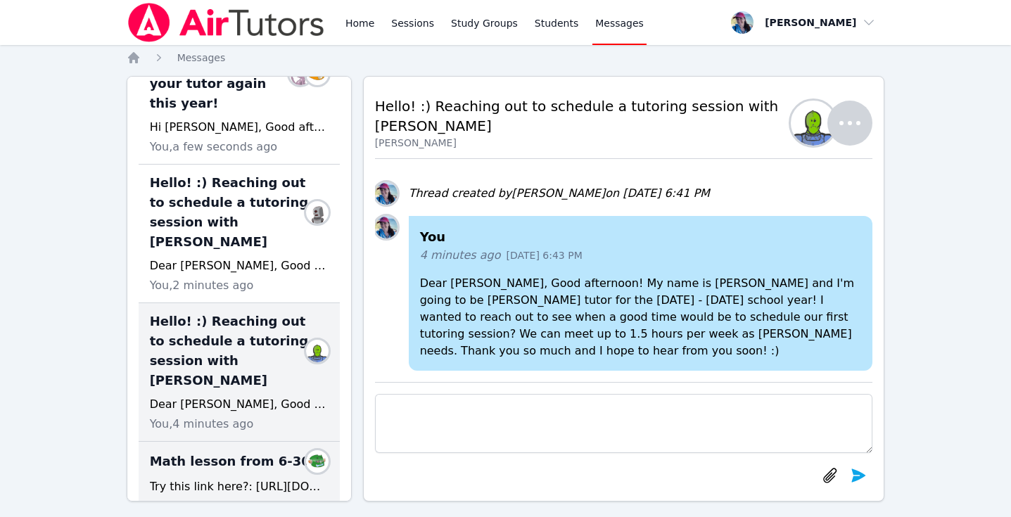
click at [208, 451] on span "Math lesson from 6-30" at bounding box center [230, 461] width 160 height 20
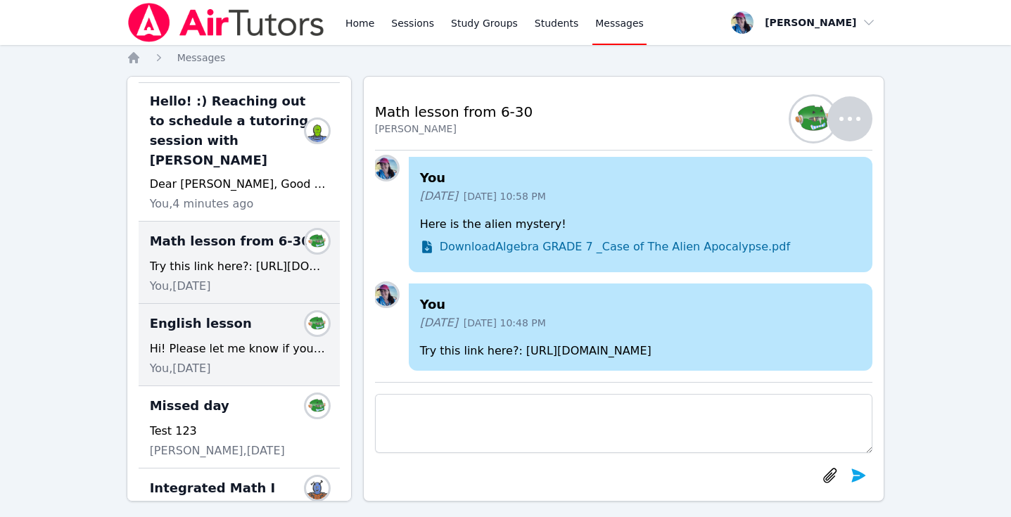
scroll to position [0, 0]
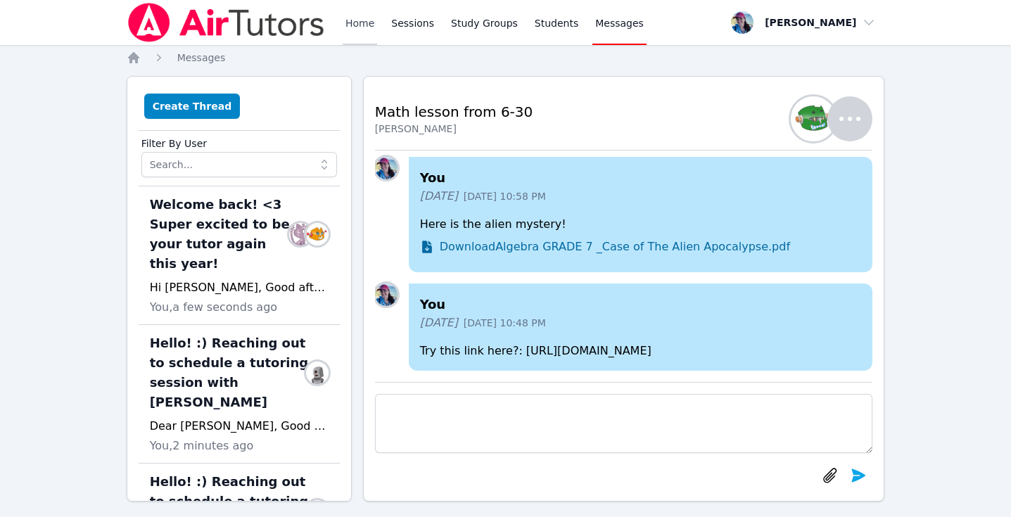
click at [350, 22] on link "Home" at bounding box center [359, 22] width 34 height 45
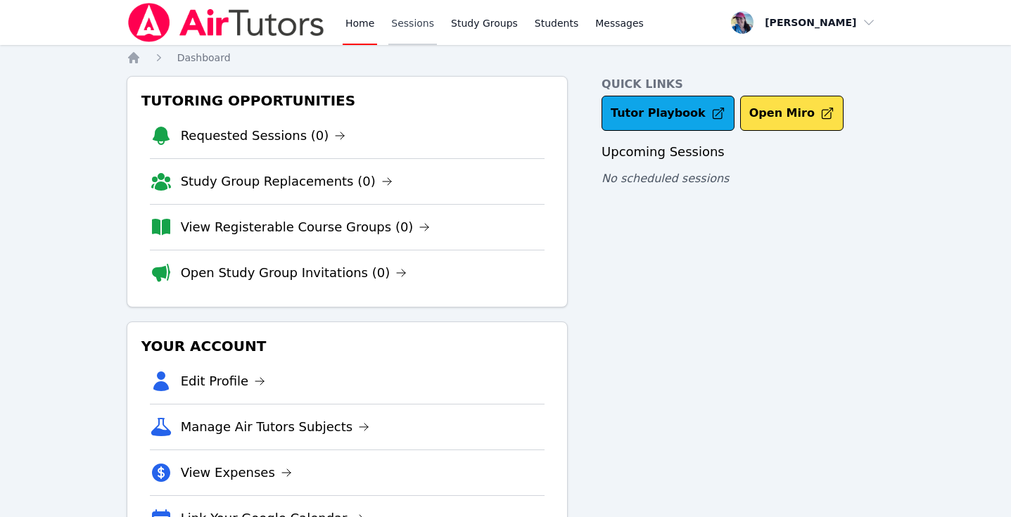
click at [414, 25] on link "Sessions" at bounding box center [412, 22] width 49 height 45
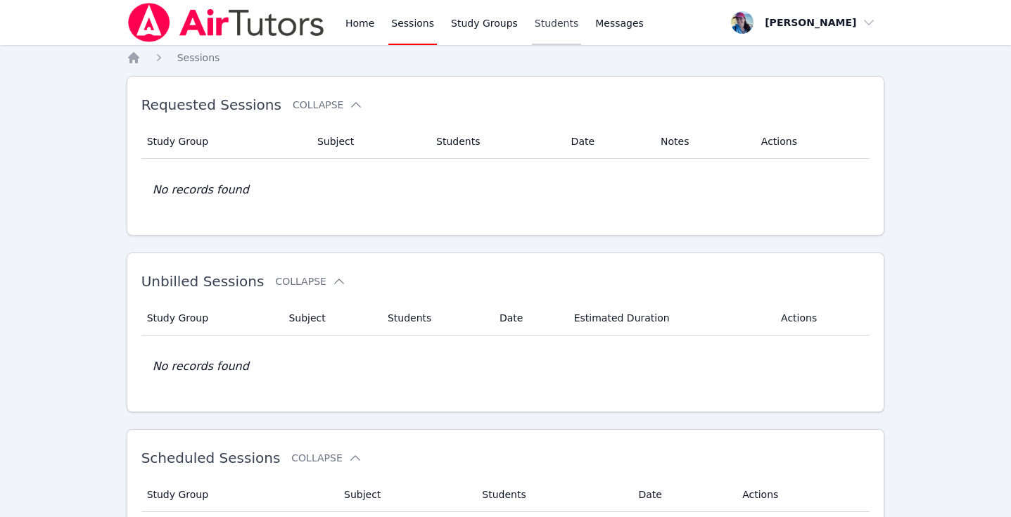
click at [543, 24] on link "Students" at bounding box center [556, 22] width 49 height 45
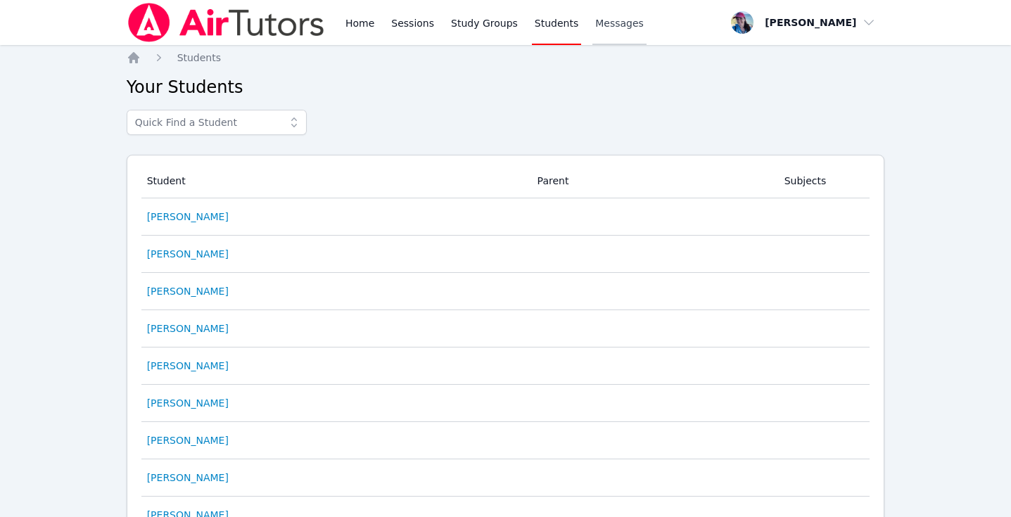
click at [608, 30] on span "Messages" at bounding box center [619, 23] width 49 height 14
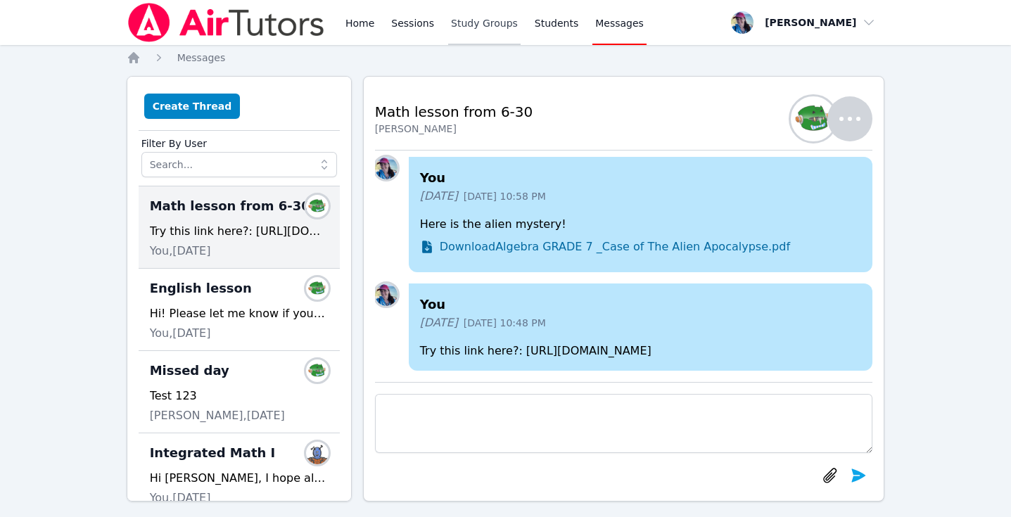
click at [487, 19] on link "Study Groups" at bounding box center [484, 22] width 72 height 45
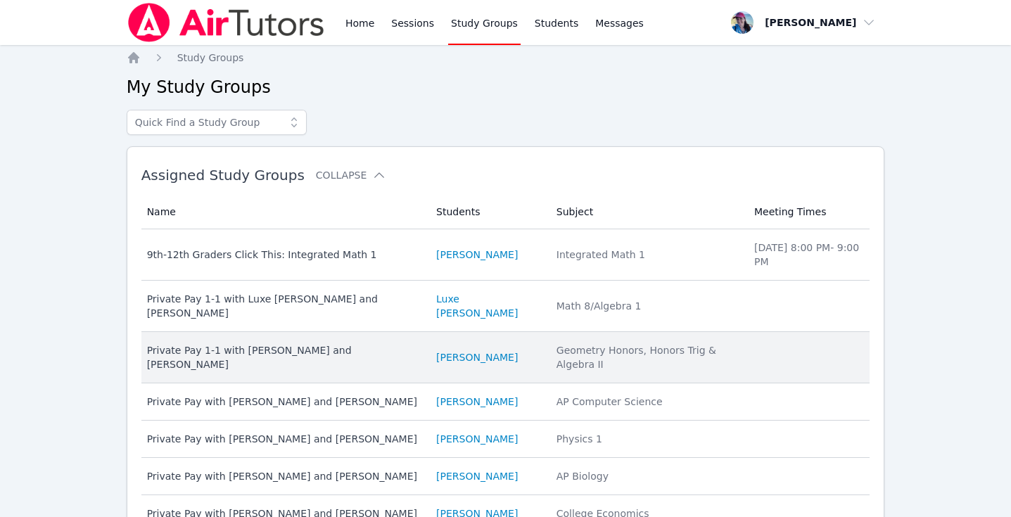
scroll to position [186, 0]
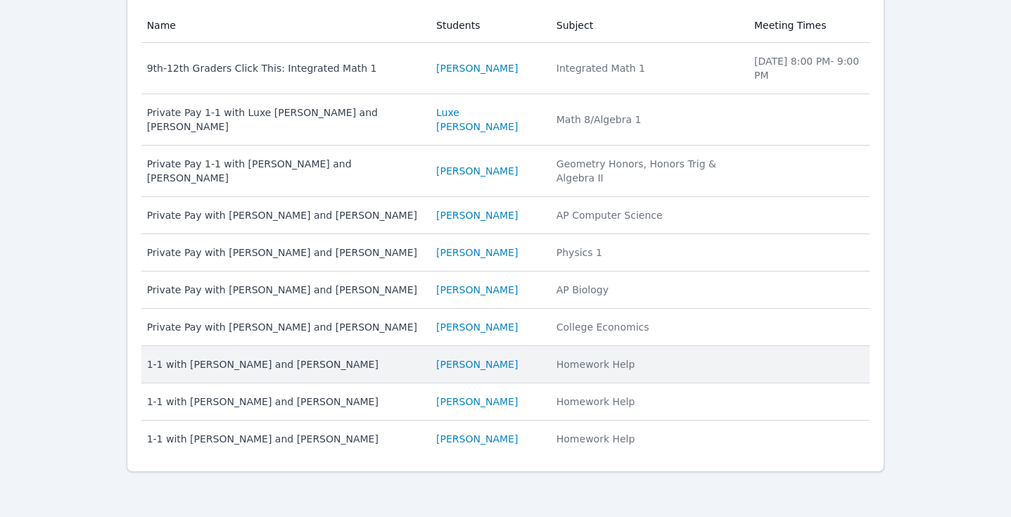
click at [314, 360] on div "1-1 with [PERSON_NAME] and [PERSON_NAME]" at bounding box center [283, 364] width 272 height 14
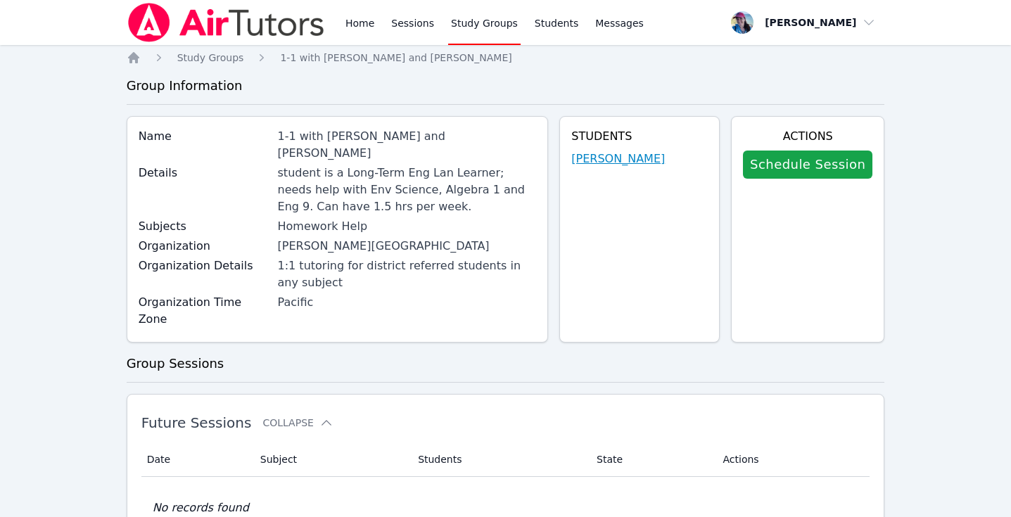
click at [615, 161] on link "[PERSON_NAME]" at bounding box center [618, 158] width 94 height 17
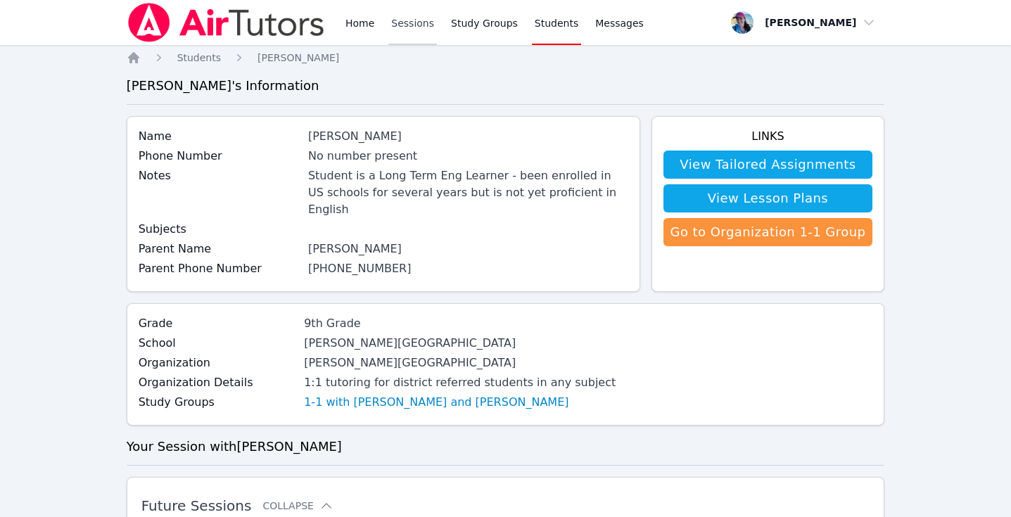
click at [406, 25] on link "Sessions" at bounding box center [412, 22] width 49 height 45
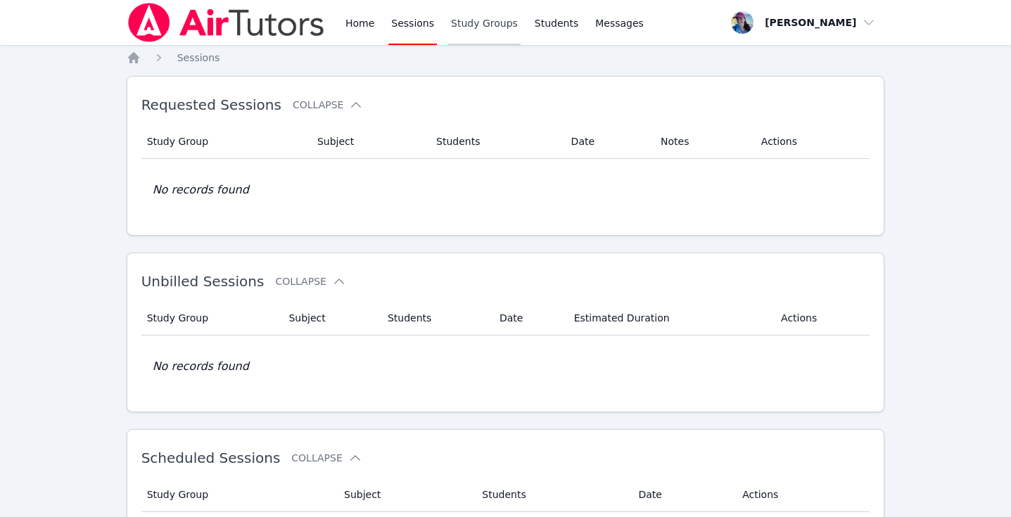
click at [482, 15] on link "Study Groups" at bounding box center [484, 22] width 72 height 45
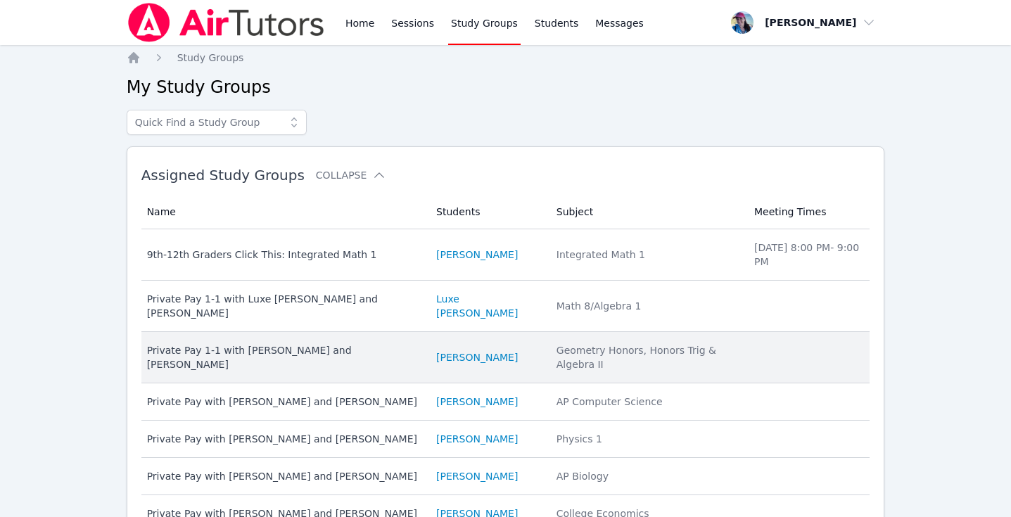
scroll to position [186, 0]
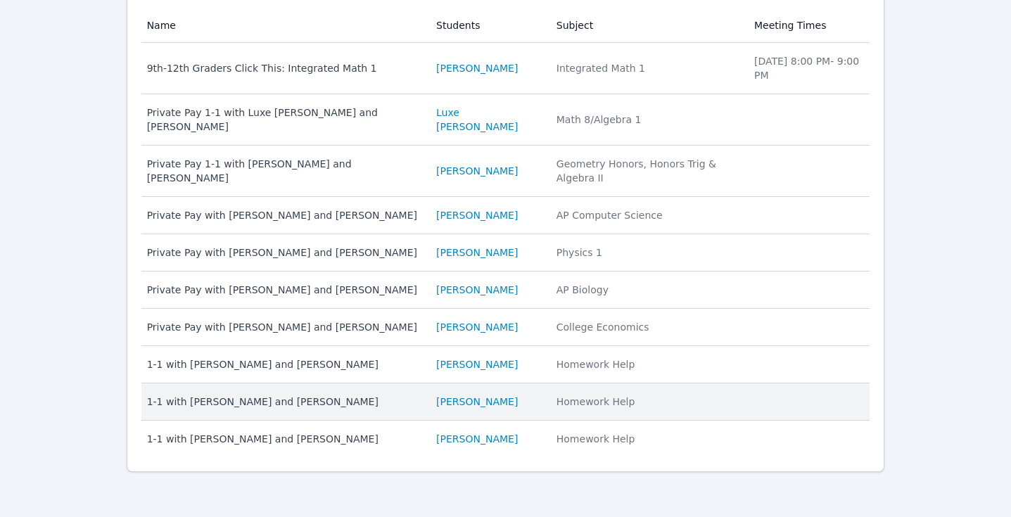
click at [428, 399] on td "Name 1-1 with Svitlana Kornieva and Megan Nepshinsky" at bounding box center [284, 401] width 286 height 37
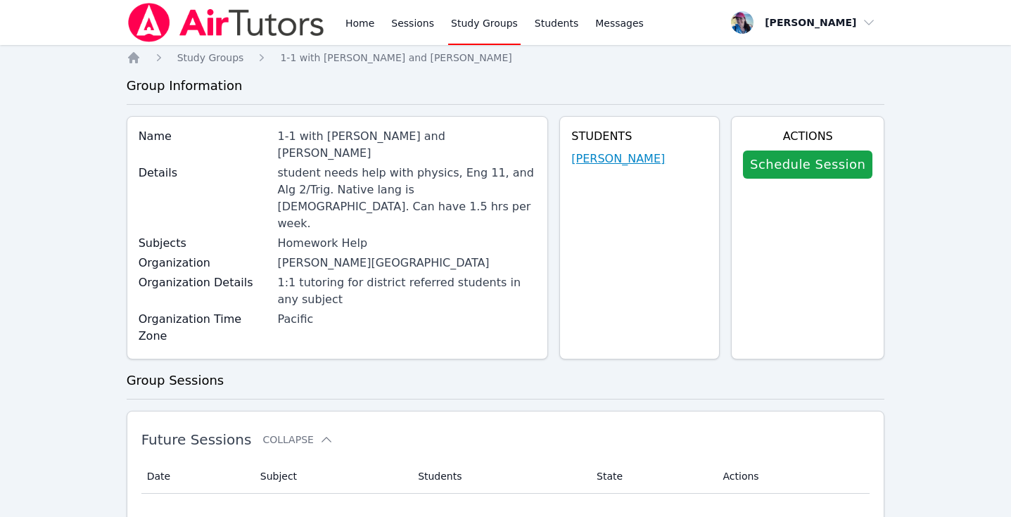
click at [634, 163] on link "[PERSON_NAME]" at bounding box center [618, 158] width 94 height 17
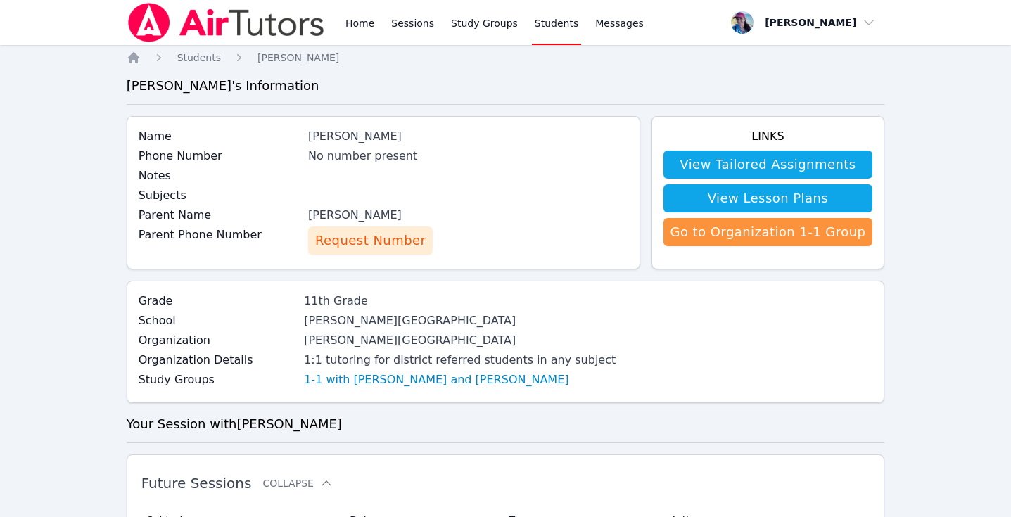
click at [390, 250] on span "Request Number" at bounding box center [370, 241] width 110 height 20
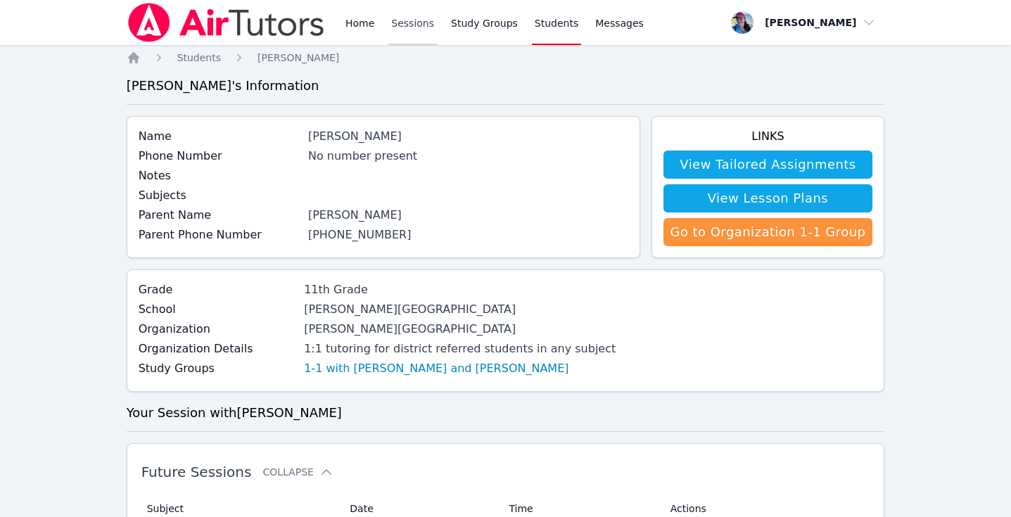
click at [424, 27] on link "Sessions" at bounding box center [412, 22] width 49 height 45
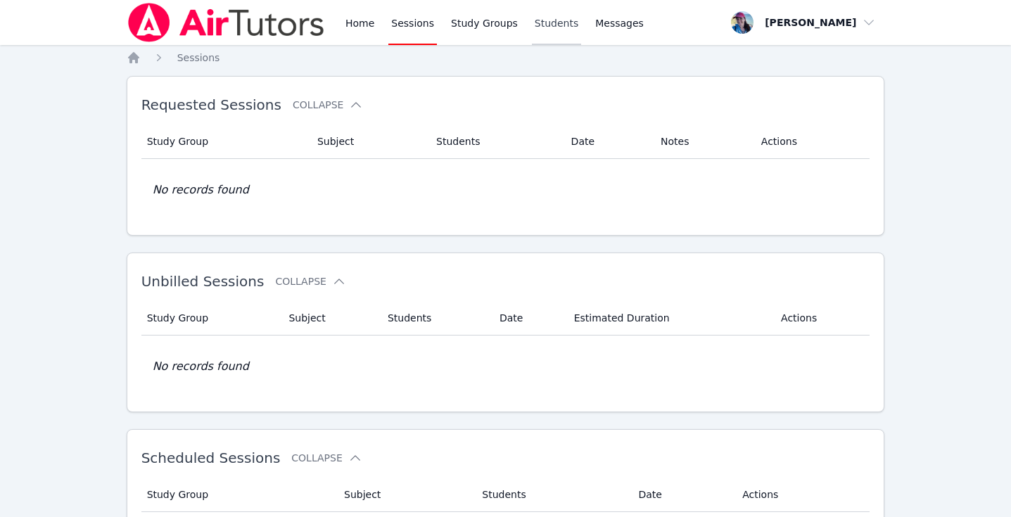
click at [552, 25] on link "Students" at bounding box center [556, 22] width 49 height 45
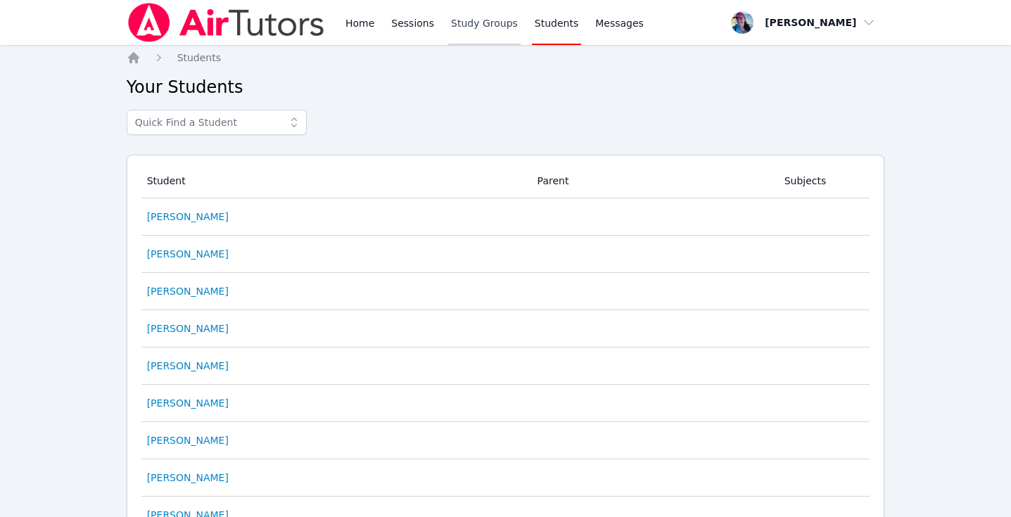
click at [482, 22] on link "Study Groups" at bounding box center [484, 22] width 72 height 45
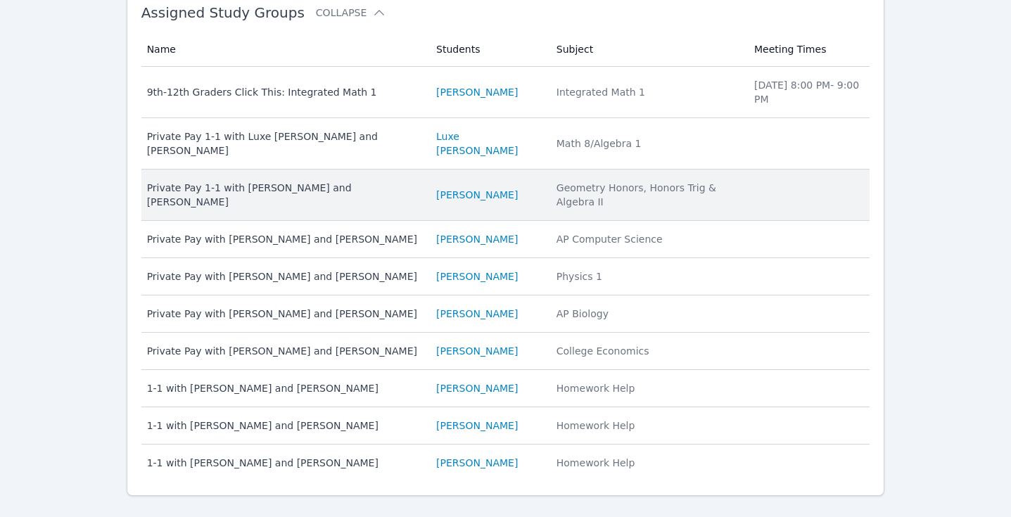
scroll to position [186, 0]
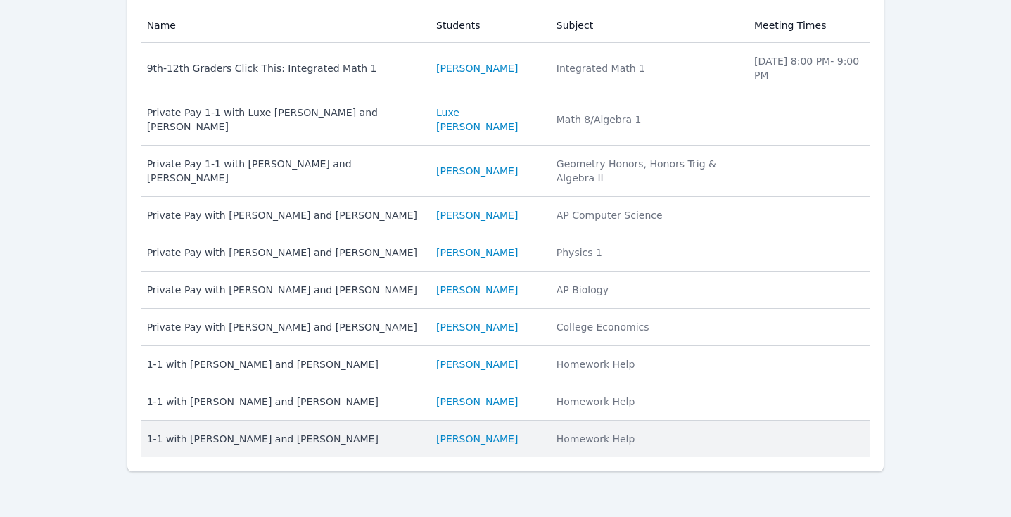
click at [309, 433] on div "1-1 with Narin Turac and Megan Nepshinsky" at bounding box center [283, 439] width 272 height 14
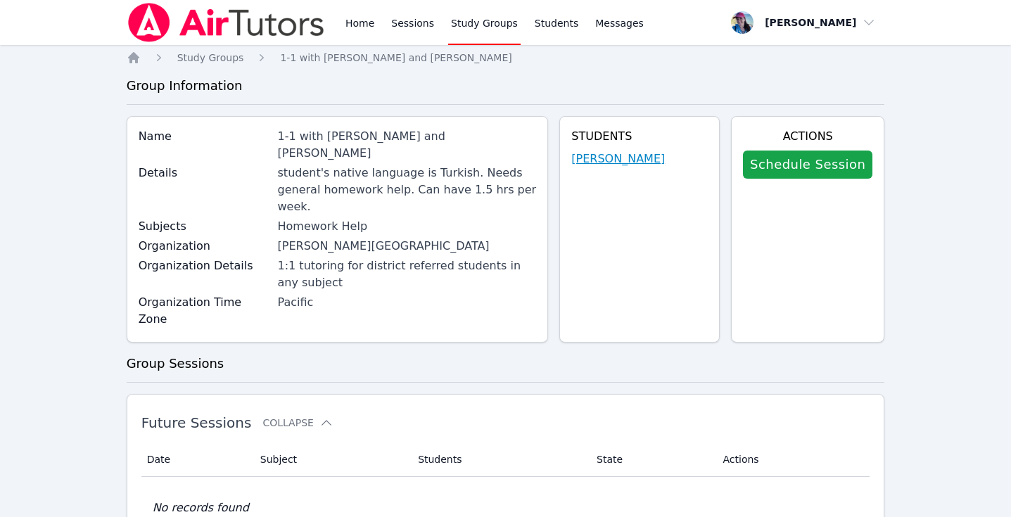
click at [639, 156] on link "Narin Turac" at bounding box center [618, 158] width 94 height 17
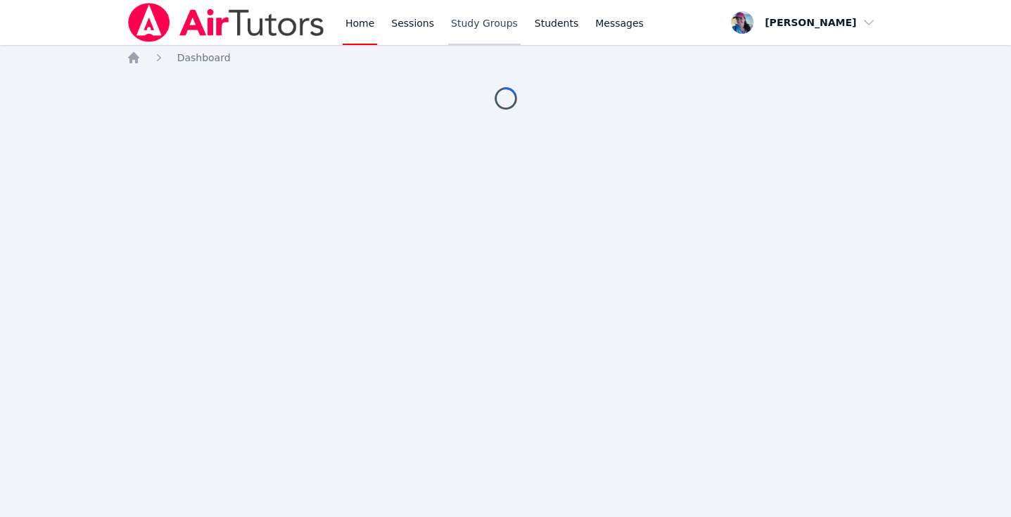
click at [474, 21] on link "Study Groups" at bounding box center [484, 22] width 72 height 45
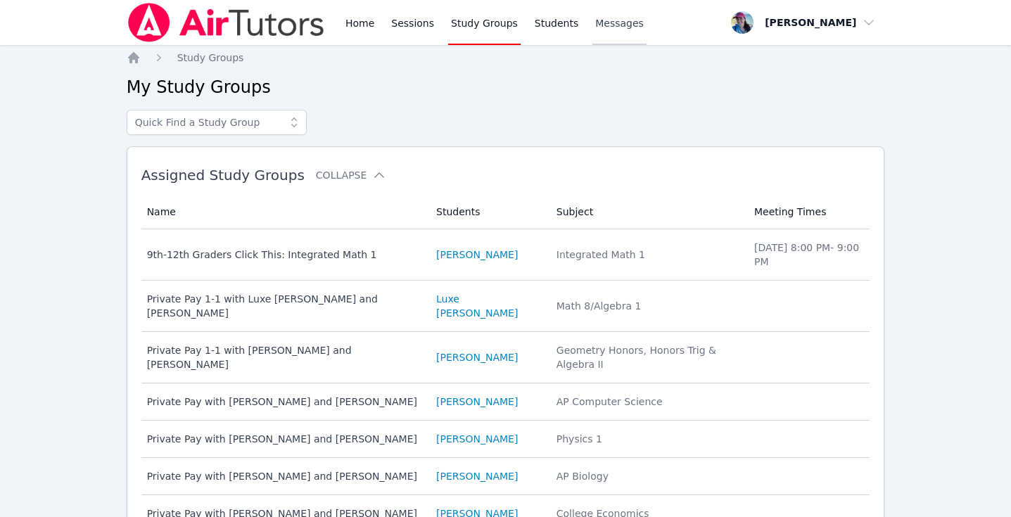
click at [612, 23] on span "Messages" at bounding box center [619, 23] width 49 height 14
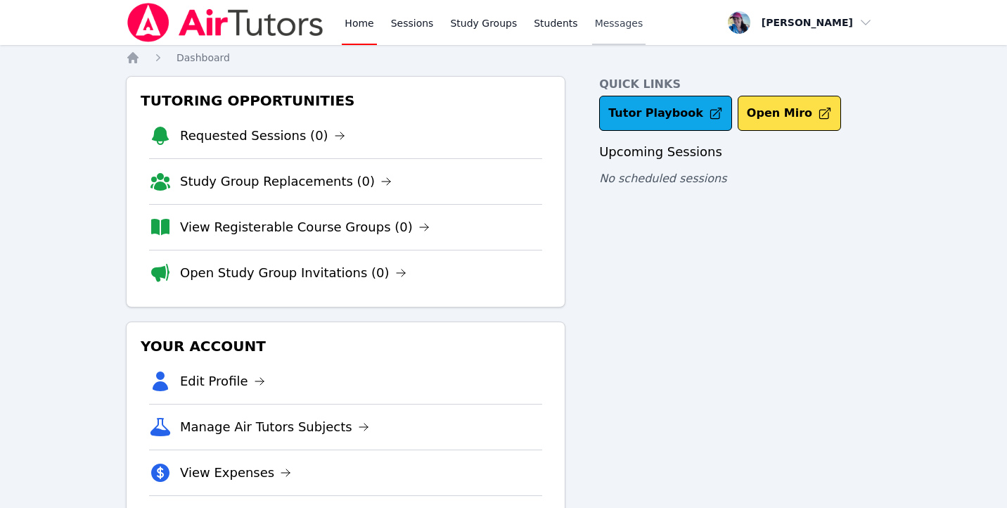
click at [613, 21] on span "Messages" at bounding box center [619, 23] width 49 height 14
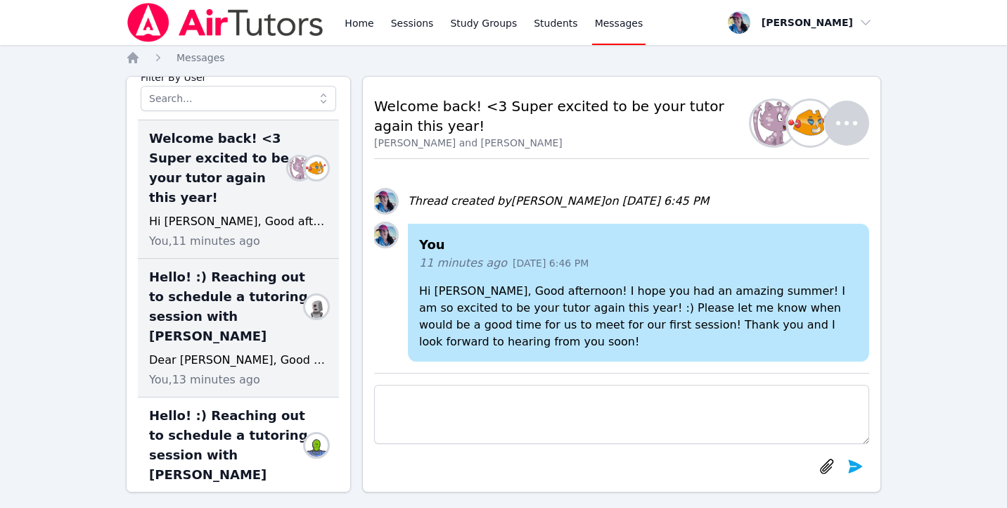
scroll to position [135, 0]
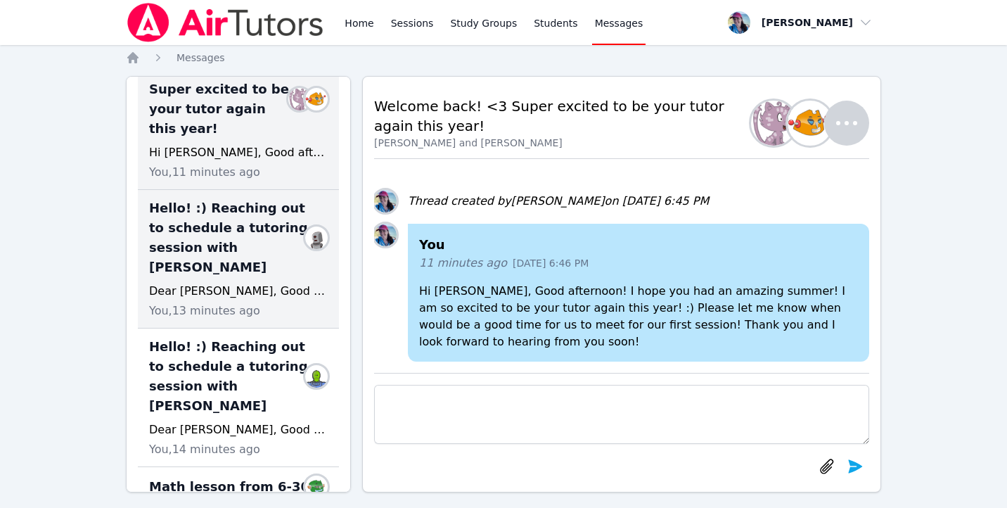
click at [212, 283] on div "Dear [PERSON_NAME], Good afternoon! My name is [PERSON_NAME] and I'm going to b…" at bounding box center [238, 291] width 179 height 17
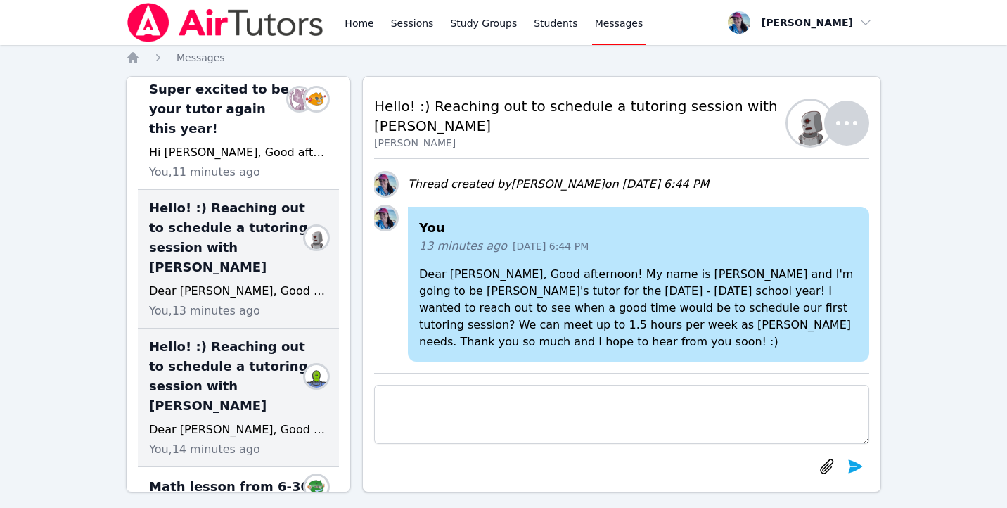
click at [224, 337] on span "Hello! :) Reaching out to schedule a tutoring session with [PERSON_NAME]" at bounding box center [230, 376] width 162 height 79
click at [224, 225] on span "Hello! :) Reaching out to schedule a tutoring session with [PERSON_NAME]" at bounding box center [230, 237] width 162 height 79
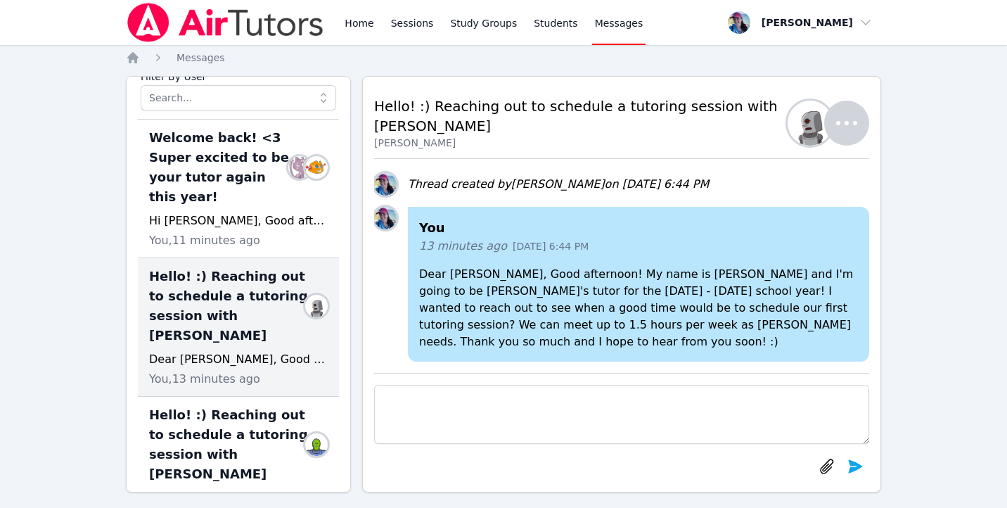
scroll to position [0, 0]
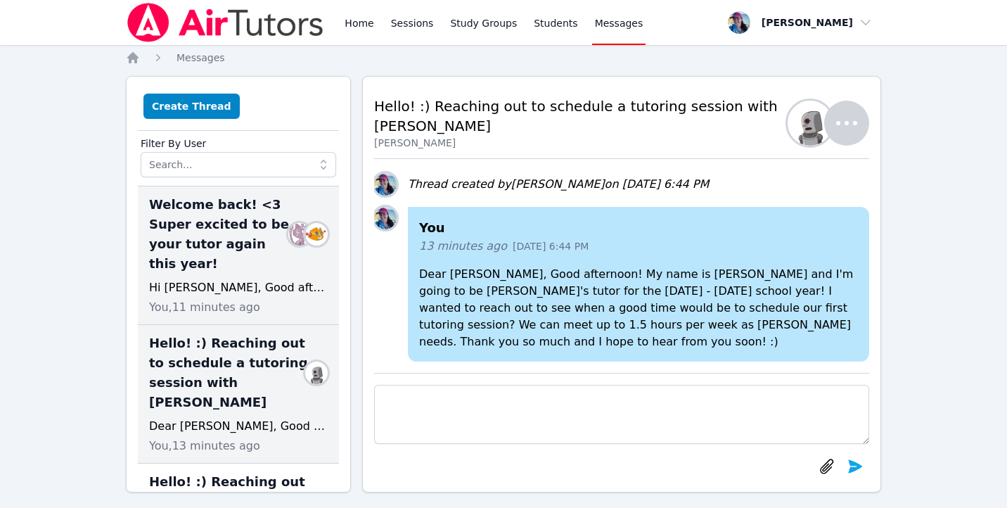
click at [217, 230] on span "Welcome back! <3 Super excited to be your tutor again this year!" at bounding box center [221, 234] width 145 height 79
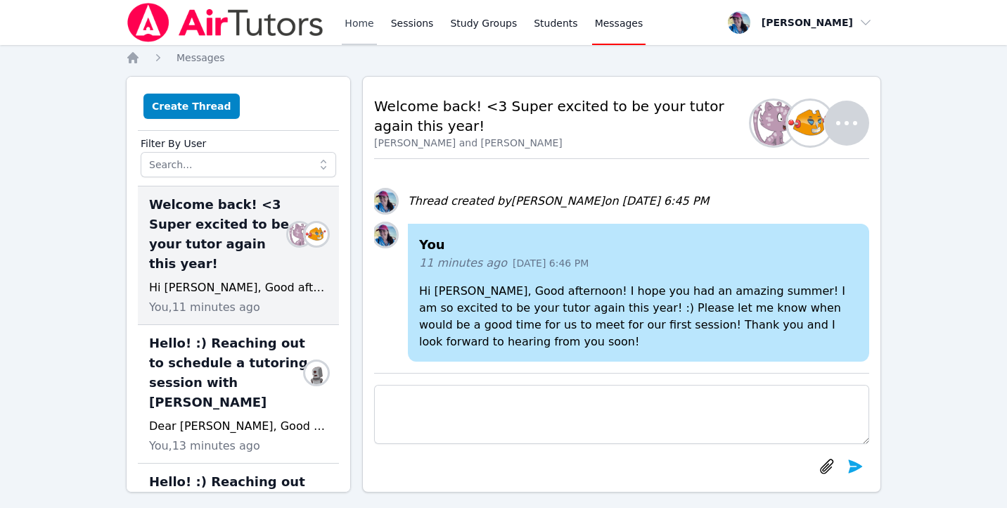
click at [363, 21] on link "Home" at bounding box center [359, 22] width 34 height 45
